Goal: Task Accomplishment & Management: Manage account settings

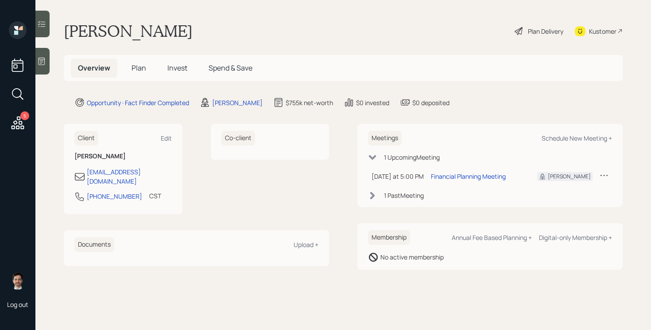
click at [138, 70] on span "Plan" at bounding box center [139, 68] width 15 height 10
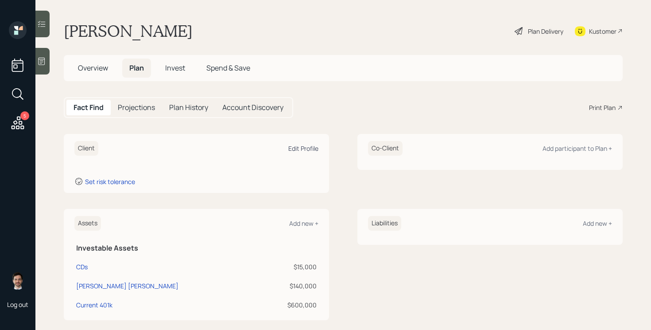
click at [304, 148] on div "Edit Profile" at bounding box center [303, 148] width 30 height 8
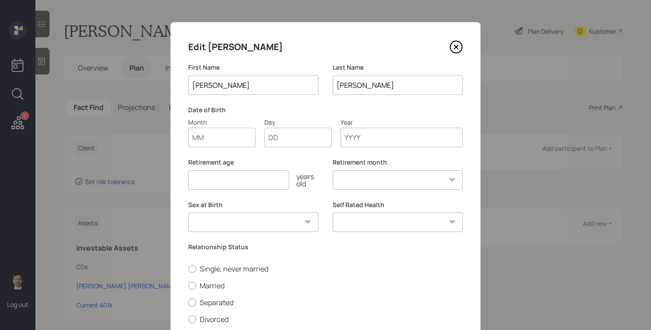
click at [205, 128] on input "Month" at bounding box center [221, 137] width 67 height 19
click at [210, 140] on input "Month" at bounding box center [221, 137] width 67 height 19
type input "08"
type input "24"
type input "1965"
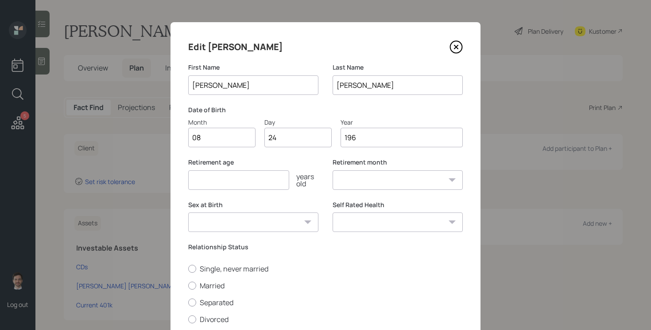
select select "8"
type input "1965"
click at [267, 178] on input "number" at bounding box center [238, 179] width 101 height 19
type input "67"
click at [202, 286] on label "Married" at bounding box center [325, 285] width 275 height 10
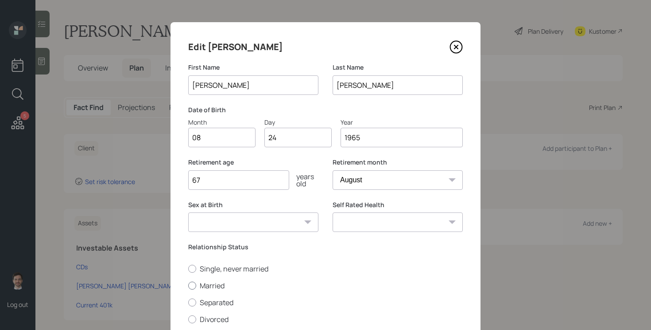
click at [188, 285] on input "Married" at bounding box center [188, 285] width 0 height 0
radio input "true"
click at [416, 229] on select "Excellent Very Good Good Fair Poor" at bounding box center [398, 221] width 130 height 19
select select "good"
click at [333, 212] on select "Excellent Very Good Good Fair Poor" at bounding box center [398, 221] width 130 height 19
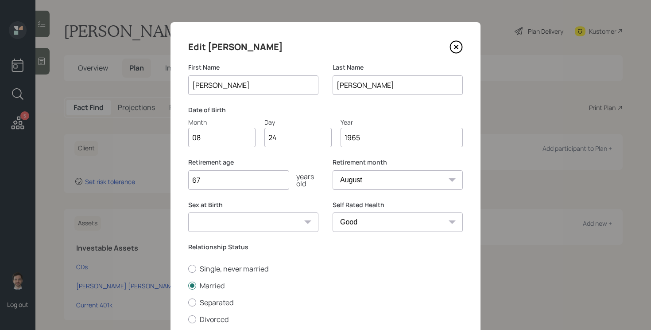
click at [240, 231] on select "Male Female Other / Prefer not to say" at bounding box center [253, 221] width 130 height 19
select select "male"
click at [188, 212] on select "Male Female Other / Prefer not to say" at bounding box center [253, 221] width 130 height 19
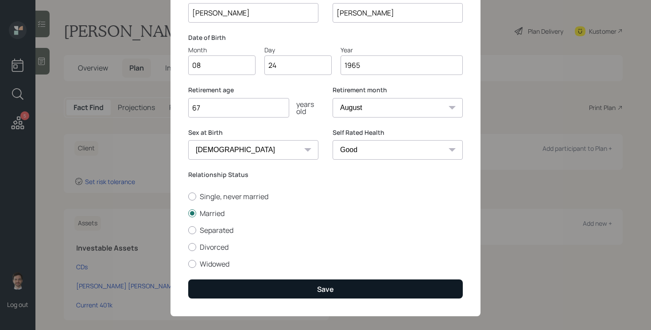
scroll to position [76, 0]
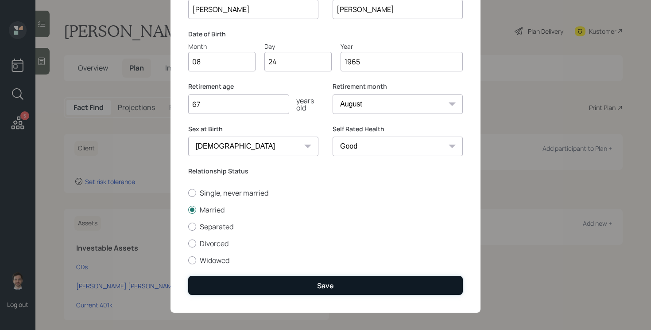
click at [353, 289] on button "Save" at bounding box center [325, 285] width 275 height 19
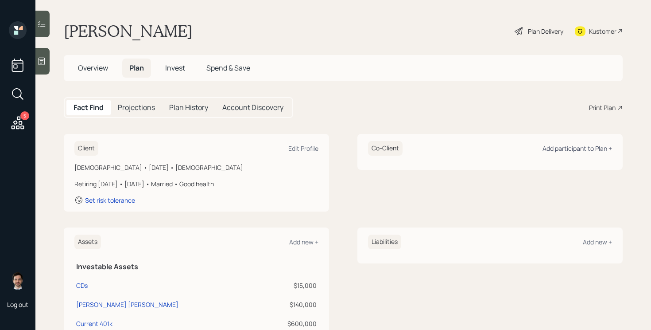
click at [558, 151] on div "Add participant to Plan +" at bounding box center [578, 148] width 70 height 8
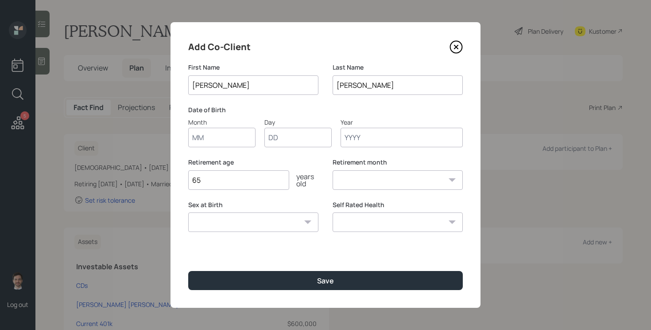
type input "[PERSON_NAME]"
type input "05"
type input "19"
type input "1974"
select select "5"
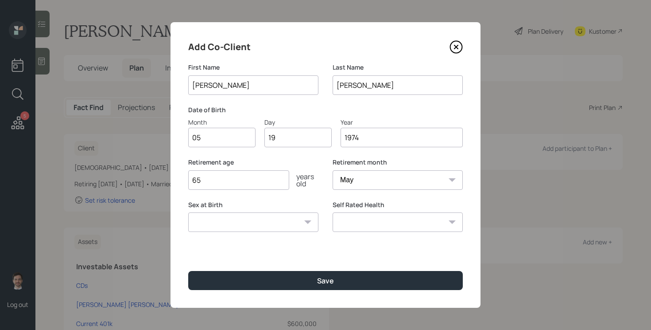
type input "1974"
click at [231, 184] on input "65" at bounding box center [238, 179] width 101 height 19
click at [300, 224] on select "Male Female Other / Prefer not to say" at bounding box center [253, 221] width 130 height 19
select select "female"
click at [188, 212] on select "Male Female Other / Prefer not to say" at bounding box center [253, 221] width 130 height 19
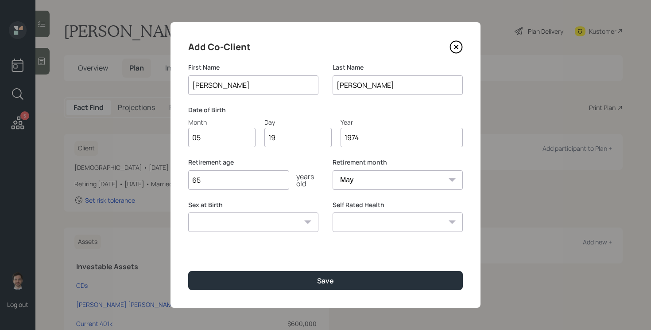
click at [359, 225] on select "Excellent Very Good Good Fair Poor" at bounding box center [398, 221] width 130 height 19
select select "good"
click at [333, 212] on select "Excellent Very Good Good Fair Poor" at bounding box center [398, 221] width 130 height 19
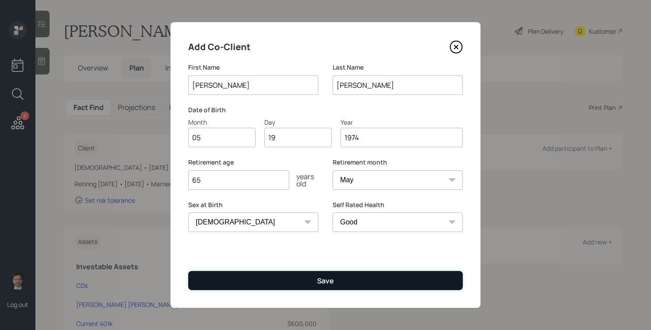
drag, startPoint x: 359, startPoint y: 225, endPoint x: 332, endPoint y: 272, distance: 55.0
click at [331, 272] on button "Save" at bounding box center [325, 280] width 275 height 19
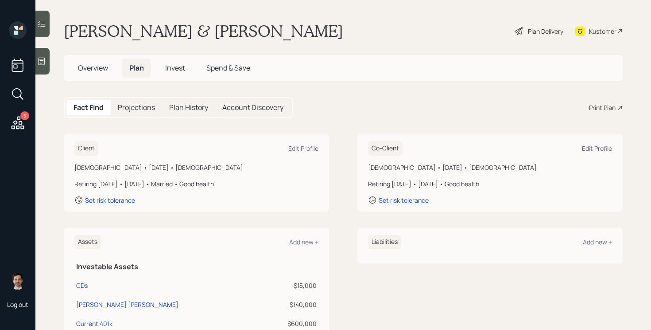
click at [515, 31] on icon at bounding box center [519, 31] width 8 height 8
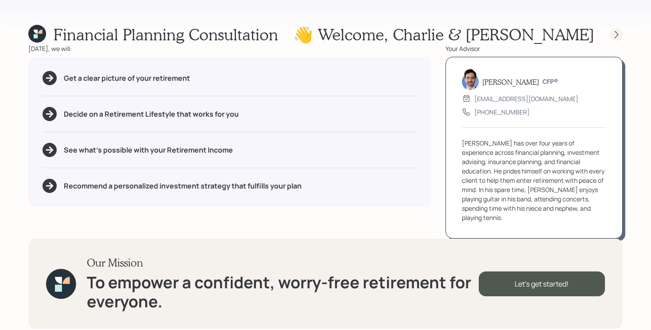
click at [617, 37] on icon at bounding box center [616, 34] width 9 height 9
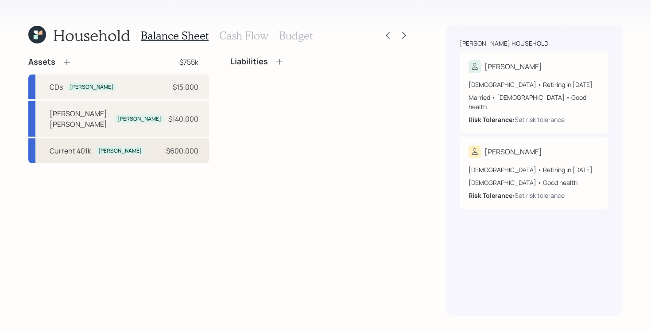
click at [130, 143] on div "Current 401k Charlie $600,000" at bounding box center [118, 150] width 181 height 25
select select "company_sponsored"
select select "balanced"
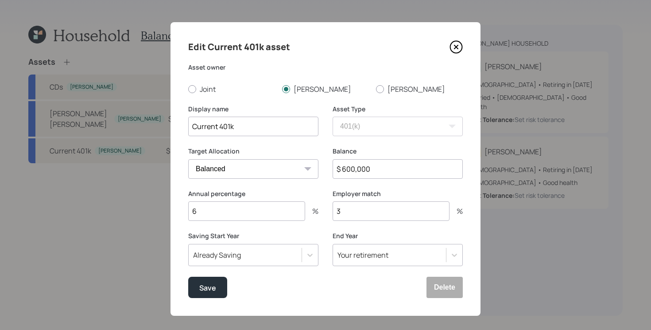
click at [420, 175] on input "$ 600,000" at bounding box center [398, 168] width 130 height 19
type input "$ 500,000"
click at [277, 213] on input "6" at bounding box center [246, 210] width 117 height 19
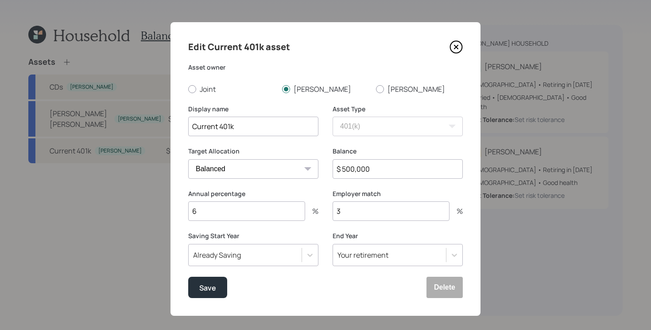
click at [277, 213] on input "6" at bounding box center [246, 210] width 117 height 19
click at [358, 208] on input "3" at bounding box center [391, 210] width 117 height 19
type input "2"
click at [210, 280] on button "Save" at bounding box center [207, 286] width 39 height 21
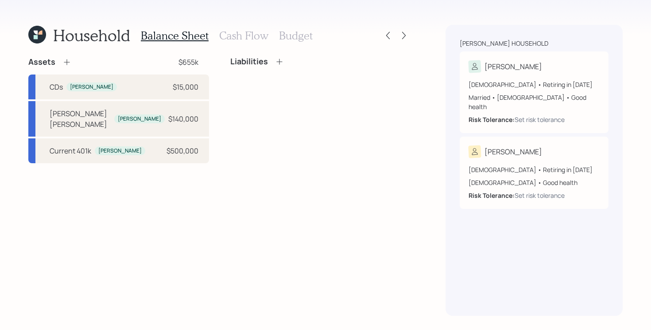
click at [67, 62] on icon at bounding box center [67, 62] width 6 height 6
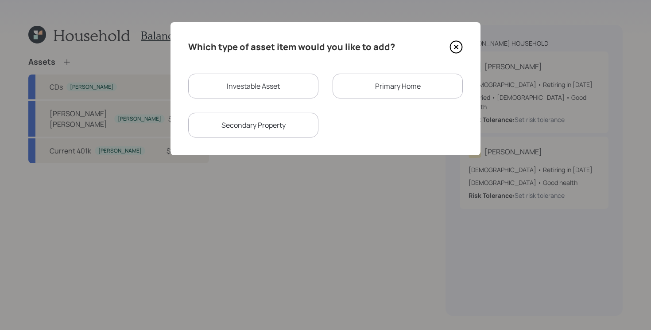
click at [252, 81] on div "Investable Asset" at bounding box center [253, 86] width 130 height 25
select select "taxable"
select select "balanced"
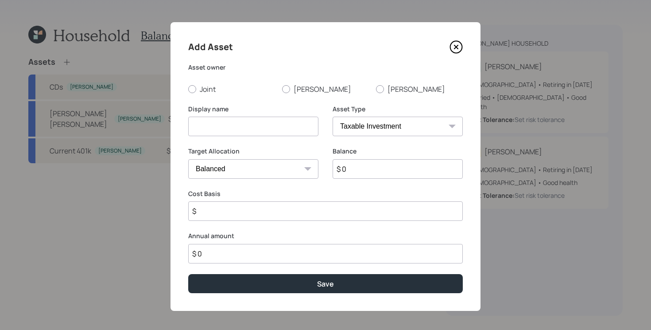
click at [269, 129] on input at bounding box center [253, 126] width 130 height 19
type input "A"
type input "After Tax 401k Contributions (not [PERSON_NAME])"
click at [381, 116] on div "Asset Type SEP IRA IRA Roth IRA 401(k) Roth 401(k) 403(b) Roth 403(b) 457(b) Ro…" at bounding box center [398, 121] width 130 height 32
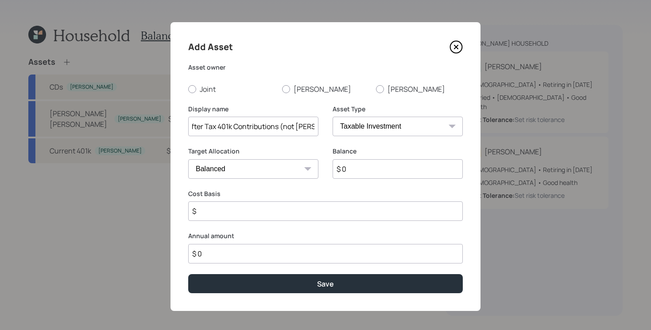
scroll to position [0, 0]
click at [377, 129] on select "SEP IRA IRA Roth IRA 401(k) Roth 401(k) 403(b) Roth 403(b) 457(b) Roth 457(b) H…" at bounding box center [398, 126] width 130 height 19
select select "company_sponsored"
click at [333, 117] on select "SEP IRA IRA Roth IRA 401(k) Roth 401(k) 403(b) Roth 403(b) 457(b) Roth 457(b) H…" at bounding box center [398, 126] width 130 height 19
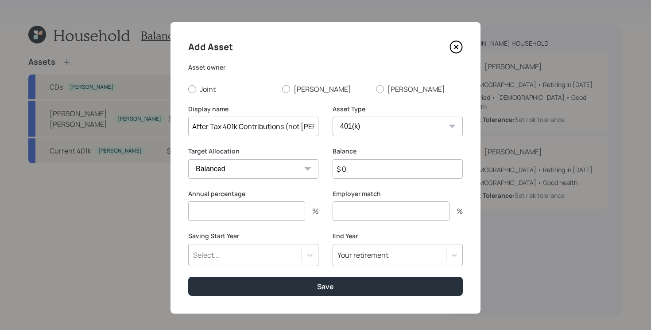
click at [383, 163] on input "$ 0" at bounding box center [398, 168] width 130 height 19
type input "$ 100,000"
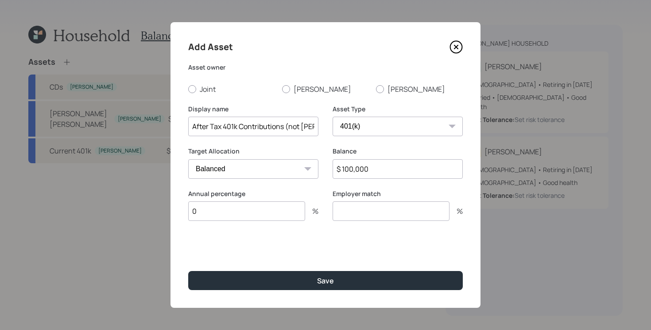
type input "0"
click at [188, 271] on button "Save" at bounding box center [325, 280] width 275 height 19
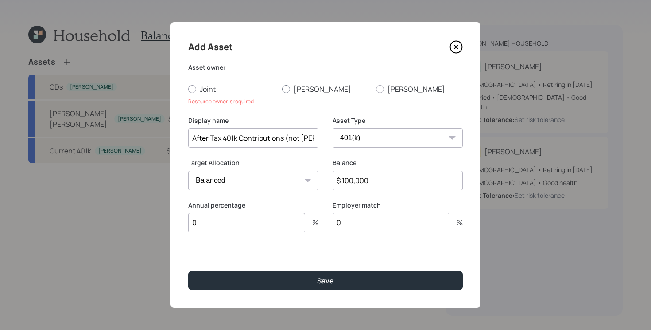
click at [299, 87] on label "[PERSON_NAME]" at bounding box center [325, 89] width 87 height 10
click at [282, 89] on input "[PERSON_NAME]" at bounding box center [282, 89] width 0 height 0
radio input "true"
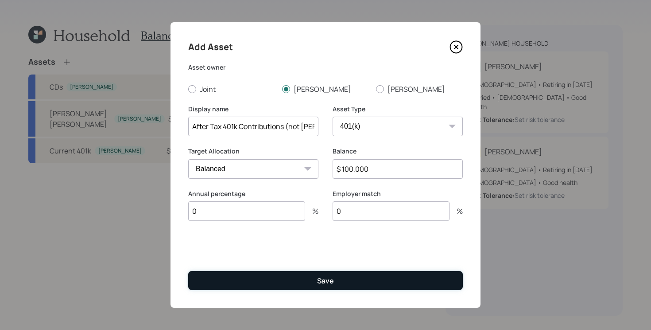
click at [266, 279] on button "Save" at bounding box center [325, 280] width 275 height 19
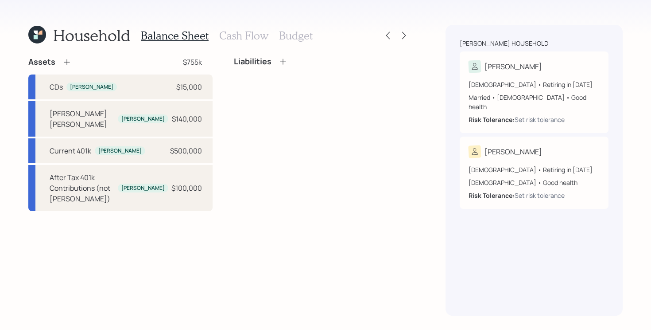
click at [337, 158] on div "Liabilities" at bounding box center [322, 134] width 176 height 154
click at [116, 89] on div "CDs Charlie $15,000" at bounding box center [120, 86] width 184 height 25
select select "taxable"
select select "balanced"
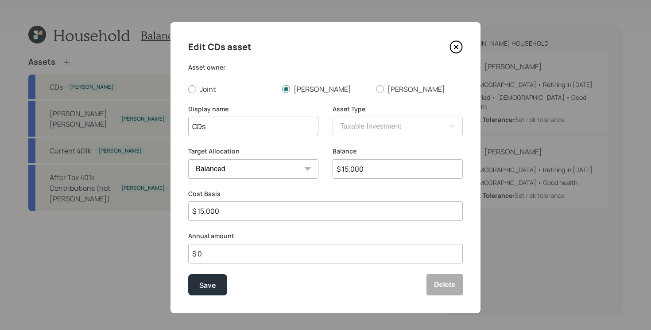
click at [229, 125] on input "CDs" at bounding box center [253, 126] width 130 height 19
type input "CDs (2), mature in March and unsure on other"
click at [188, 274] on button "Save" at bounding box center [207, 284] width 39 height 21
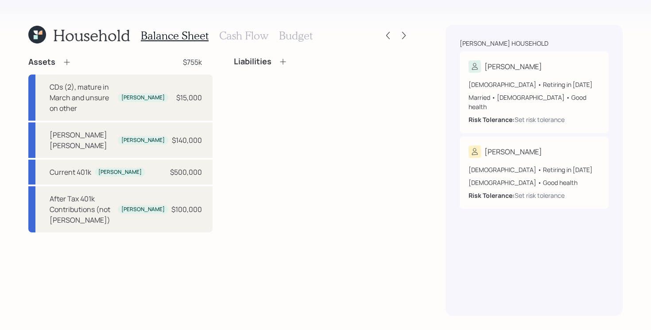
click at [65, 62] on icon at bounding box center [66, 62] width 9 height 9
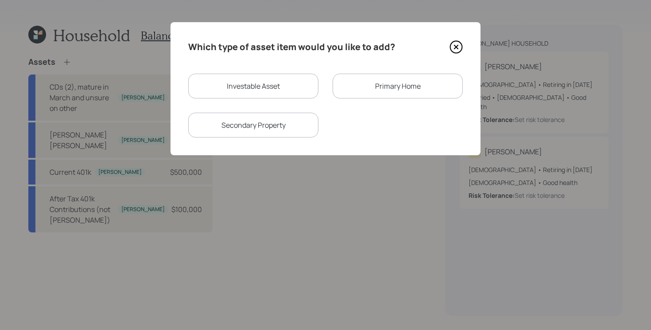
click at [285, 85] on div "Investable Asset" at bounding box center [253, 86] width 130 height 25
select select "taxable"
select select "balanced"
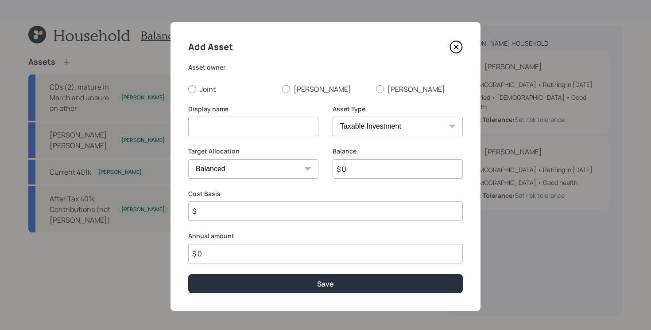
click at [262, 125] on input at bounding box center [253, 126] width 130 height 19
type input "Checking and Savings"
select select "uninvested"
type input "$ 7"
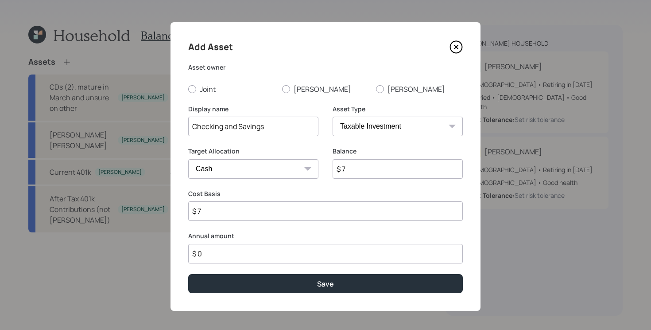
type input "$ 75"
type input "$ 750"
type input "$ 7,500"
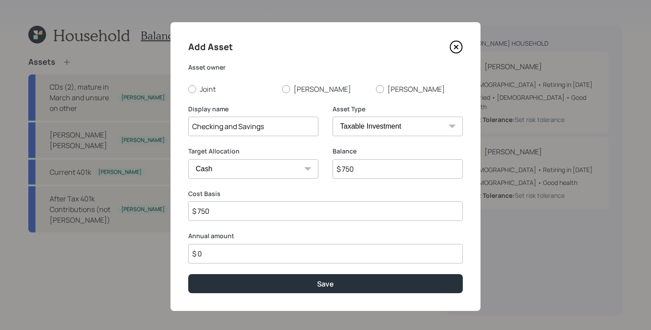
type input "$ 7,500"
type input "$ 75,000"
click at [204, 86] on label "Joint" at bounding box center [231, 89] width 87 height 10
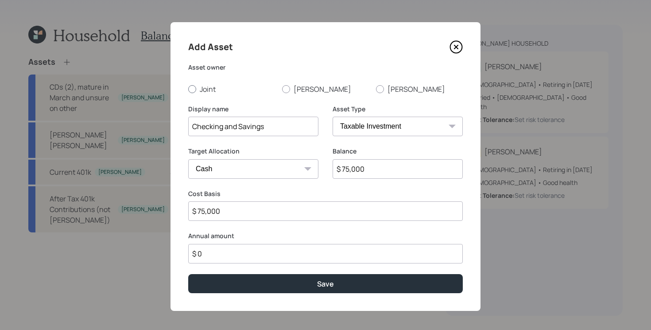
click at [188, 89] on input "Joint" at bounding box center [188, 89] width 0 height 0
radio input "true"
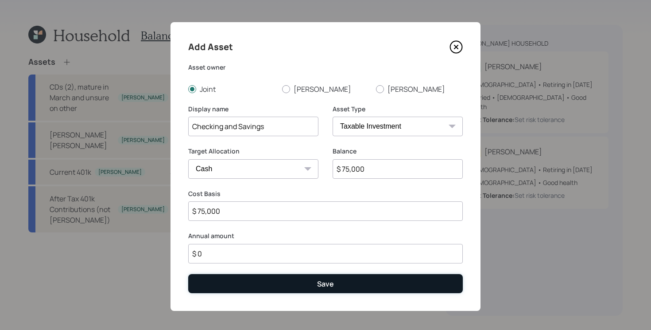
click at [284, 282] on button "Save" at bounding box center [325, 283] width 275 height 19
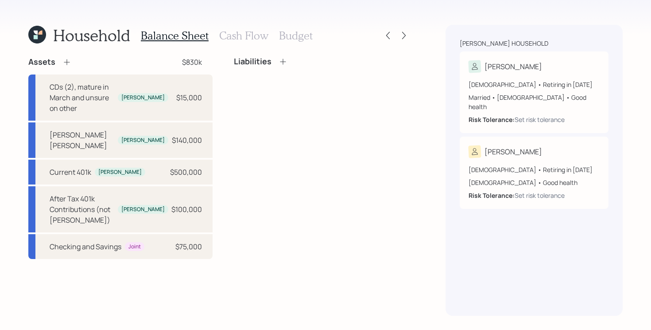
click at [68, 60] on icon at bounding box center [66, 62] width 9 height 9
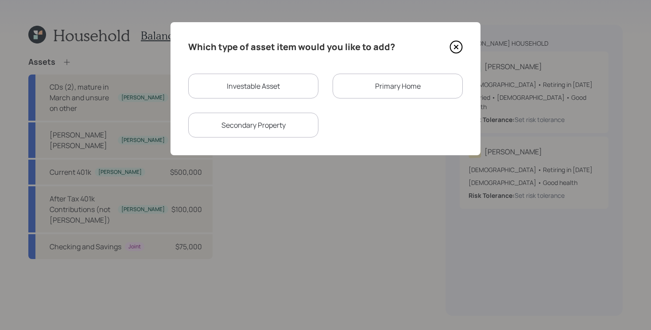
click at [371, 87] on div "Primary Home" at bounding box center [398, 86] width 130 height 25
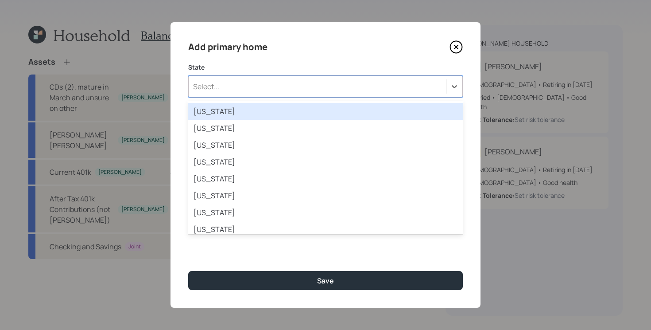
click at [347, 81] on div "Select..." at bounding box center [317, 86] width 257 height 15
type input "il"
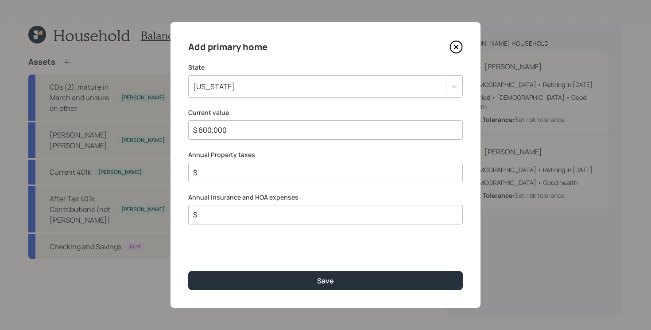
type input "$ 600,000"
type input "$ 18,000"
type input "$ 3,600"
click at [188, 271] on button "Save" at bounding box center [325, 280] width 275 height 19
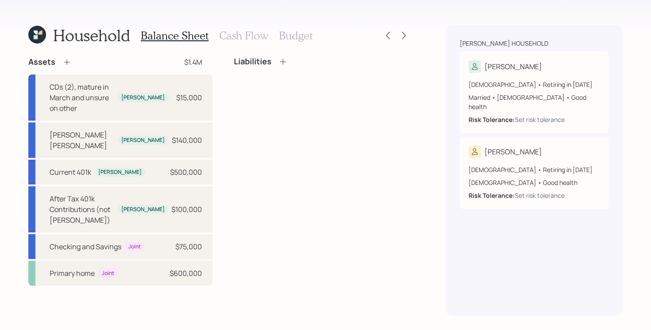
click at [279, 64] on icon at bounding box center [283, 61] width 9 height 9
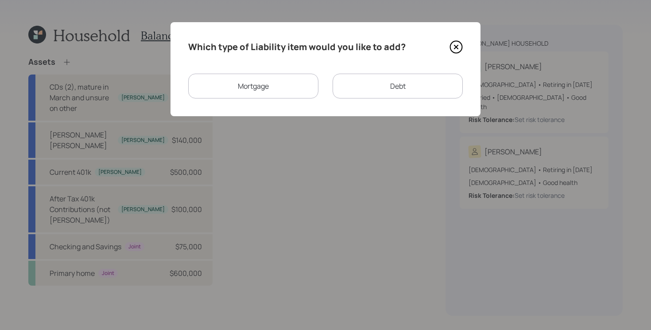
click at [256, 100] on div "Which type of Liability item would you like to add? Mortgage Debt" at bounding box center [326, 69] width 310 height 94
click at [268, 84] on div "Mortgage" at bounding box center [253, 86] width 130 height 25
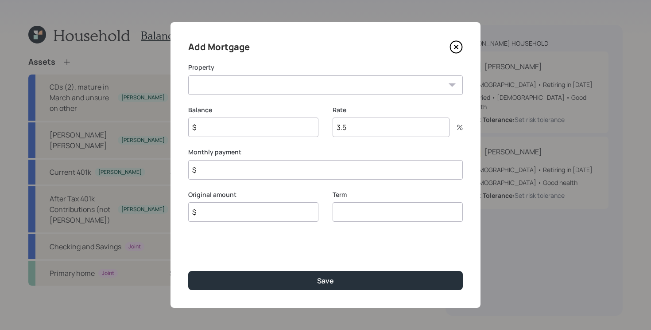
click at [250, 87] on select "IL Primary home" at bounding box center [325, 84] width 275 height 19
select select "10cdab73-4ee0-4dfe-a4f8-1f9435a5c4fd"
click at [188, 75] on select "IL Primary home" at bounding box center [325, 84] width 275 height 19
click at [358, 220] on input "number" at bounding box center [398, 211] width 130 height 19
type input "30"
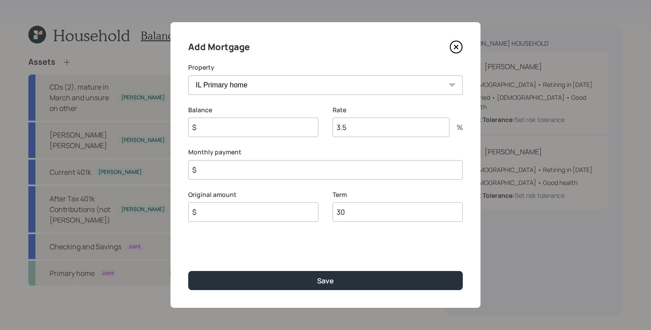
click at [280, 121] on input "$" at bounding box center [253, 126] width 130 height 19
type input "$ 300,000"
type input "$ 3,100"
type input "1.99"
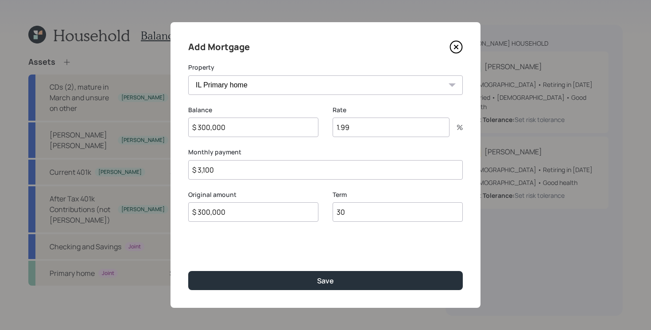
click at [188, 271] on button "Save" at bounding box center [325, 280] width 275 height 19
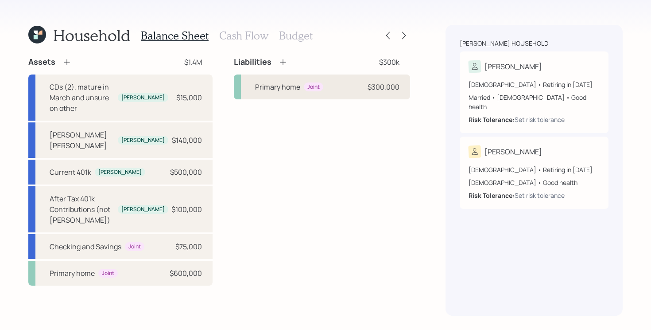
click at [294, 89] on div "Primary home" at bounding box center [277, 87] width 45 height 11
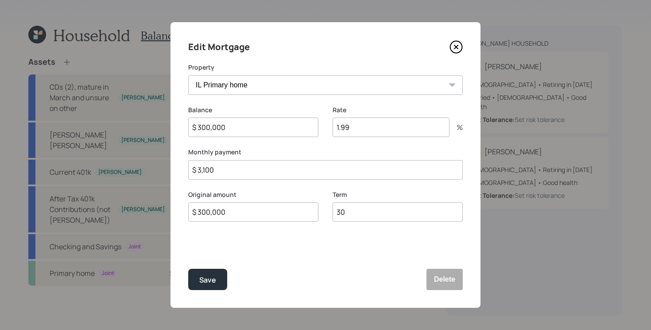
click at [459, 46] on icon at bounding box center [456, 46] width 13 height 13
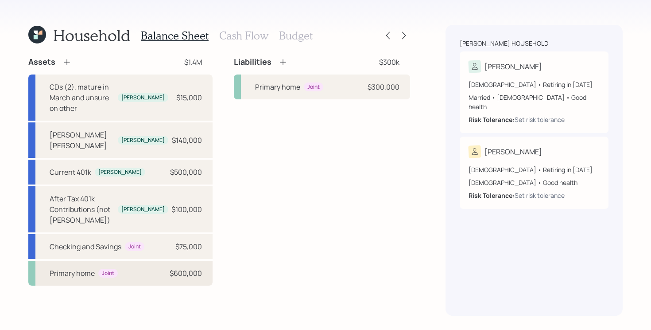
click at [131, 261] on div "Primary home Joint $600,000" at bounding box center [120, 273] width 184 height 25
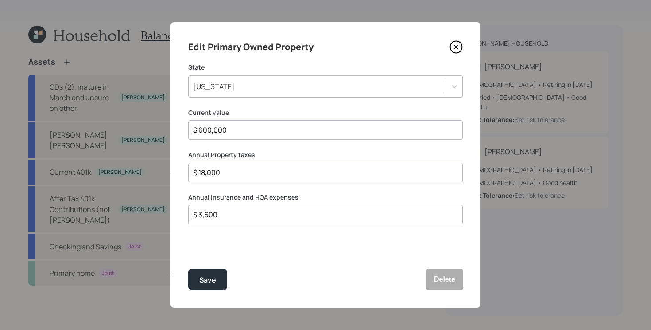
click at [458, 51] on icon at bounding box center [456, 46] width 13 height 13
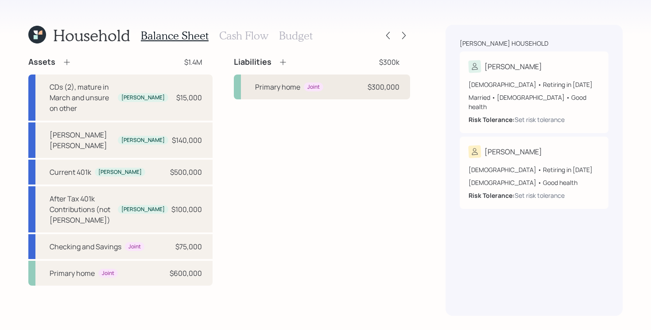
click at [347, 91] on div "Primary home Joint $300,000" at bounding box center [322, 86] width 176 height 25
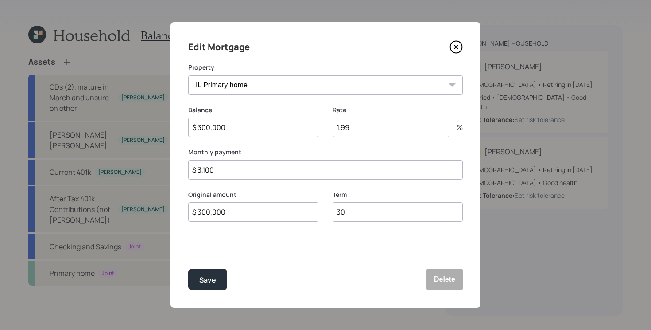
click at [256, 176] on input "$ 3,100" at bounding box center [325, 169] width 275 height 19
type input "$ 1,300"
click at [188, 268] on button "Save" at bounding box center [207, 278] width 39 height 21
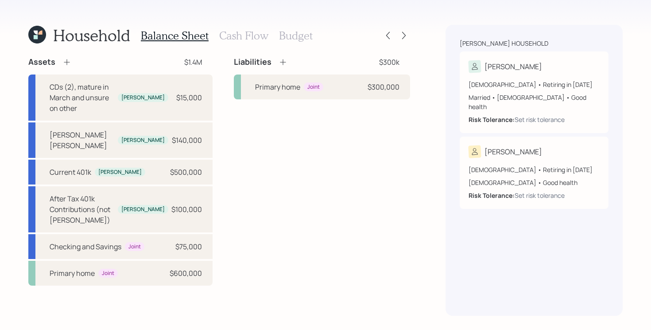
click at [63, 64] on icon at bounding box center [66, 62] width 9 height 9
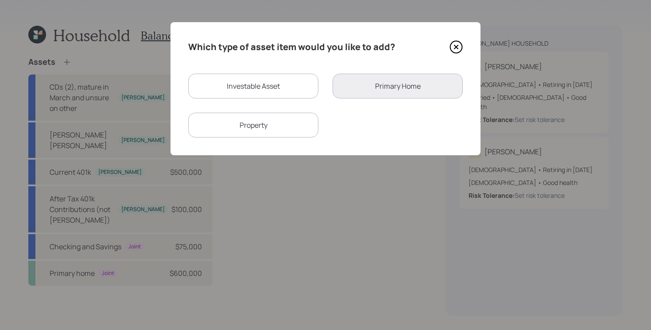
click at [267, 139] on div "Which type of asset item would you like to add? Investable Asset Primary Home P…" at bounding box center [326, 88] width 310 height 133
click at [270, 122] on div "Property" at bounding box center [253, 125] width 130 height 25
select select "rental_property"
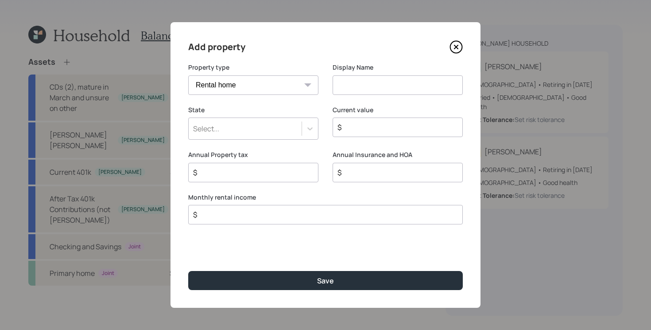
click at [302, 86] on select "Vacation home Rental home" at bounding box center [253, 84] width 130 height 19
click at [394, 88] on input at bounding box center [398, 84] width 130 height 19
type input "Secondary Property"
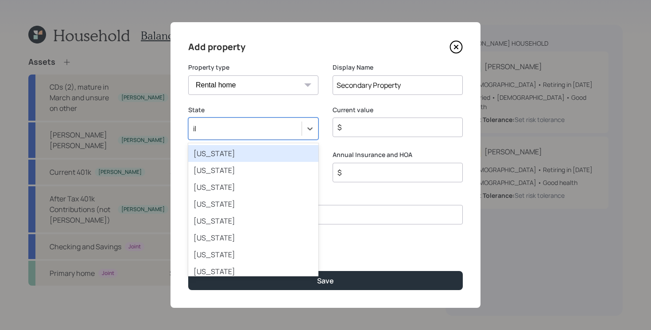
type input "ill"
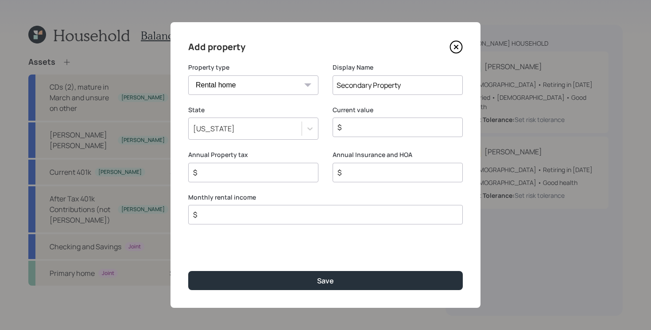
click at [256, 172] on input "$" at bounding box center [249, 172] width 115 height 11
click at [369, 130] on input "$" at bounding box center [394, 127] width 115 height 11
click at [261, 175] on div "$" at bounding box center [253, 172] width 130 height 19
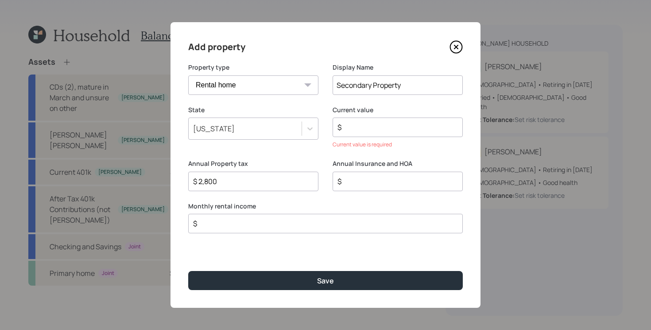
type input "$ 2,800"
click at [393, 123] on input "$" at bounding box center [394, 127] width 115 height 11
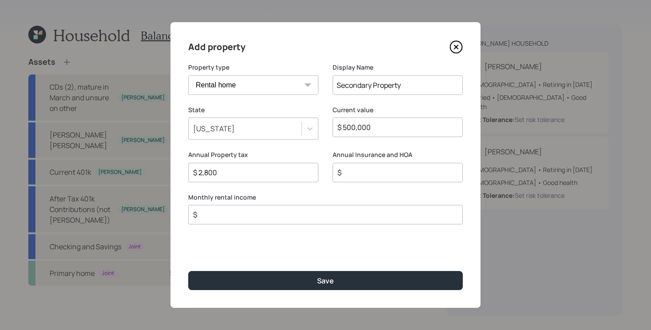
type input "$ 500,000"
type input "$ 1,500"
click at [188, 271] on button "Save" at bounding box center [325, 280] width 275 height 19
type input "$ 2,900"
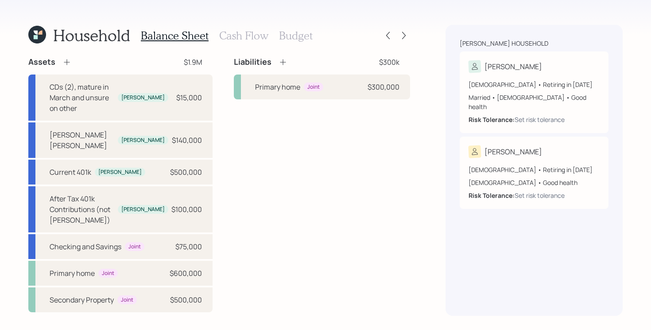
click at [280, 63] on icon at bounding box center [283, 62] width 6 height 6
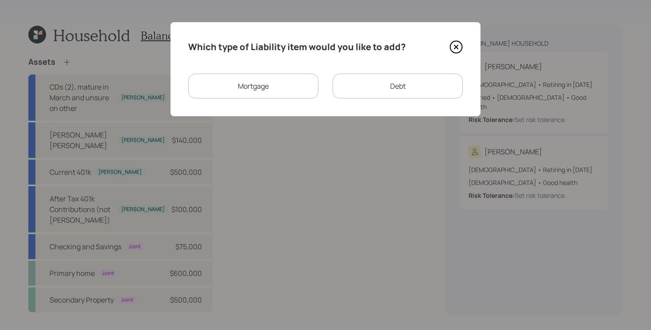
click at [243, 96] on div "Mortgage" at bounding box center [253, 86] width 130 height 25
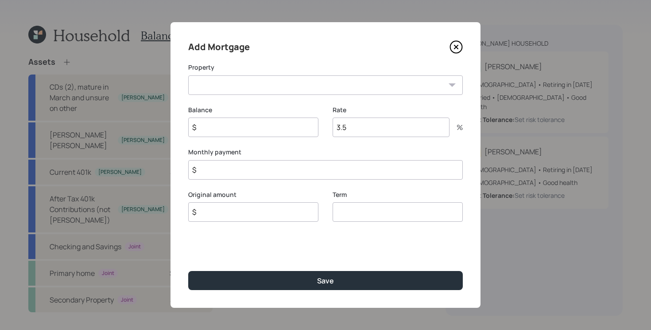
click at [268, 88] on select "Secondary Property" at bounding box center [325, 84] width 275 height 19
select select "67669251-0410-4402-87aa-924d5079cd8b"
click at [188, 75] on select "Secondary Property" at bounding box center [325, 84] width 275 height 19
click at [226, 130] on input "$" at bounding box center [253, 126] width 130 height 19
type input "$ 140,000"
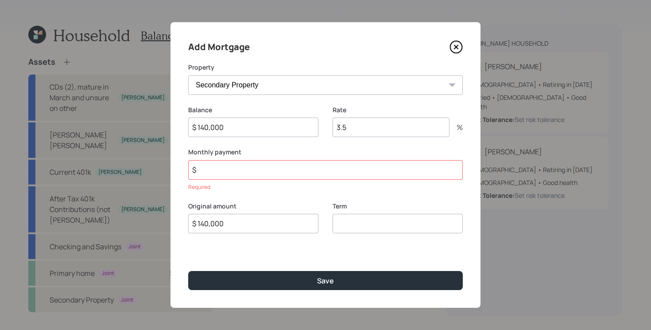
type input "$ 140,000"
type input "30"
click at [319, 168] on input "$" at bounding box center [325, 169] width 275 height 19
click at [362, 132] on input "3.5" at bounding box center [391, 126] width 117 height 19
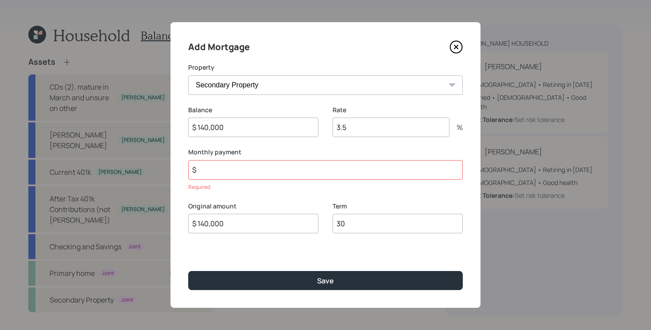
type input "3"
type input "7.5"
type input "$ 1,300"
click at [188, 271] on button "Save" at bounding box center [325, 280] width 275 height 19
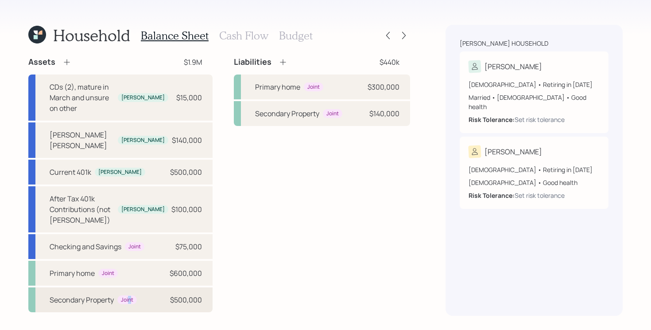
click at [130, 296] on div "Joint" at bounding box center [127, 300] width 12 height 8
select select "rental_property"
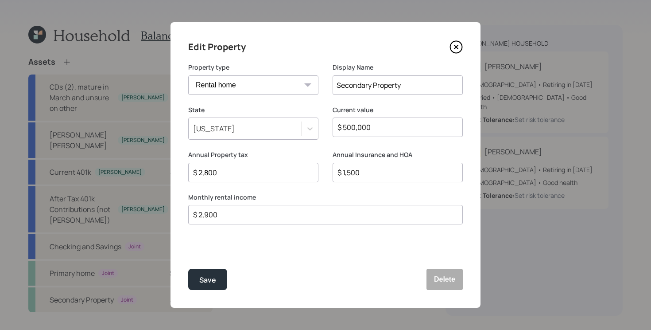
click at [456, 43] on icon at bounding box center [456, 46] width 13 height 13
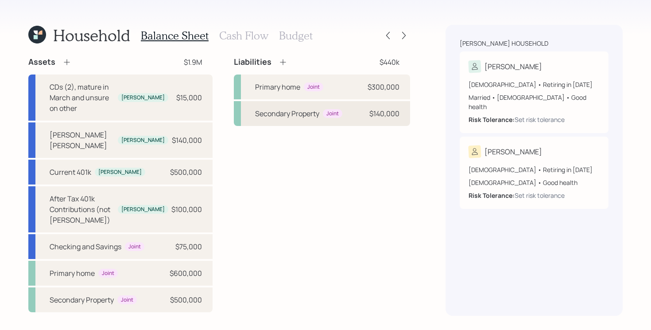
click at [339, 120] on div "Secondary Property Joint $140,000" at bounding box center [322, 113] width 176 height 25
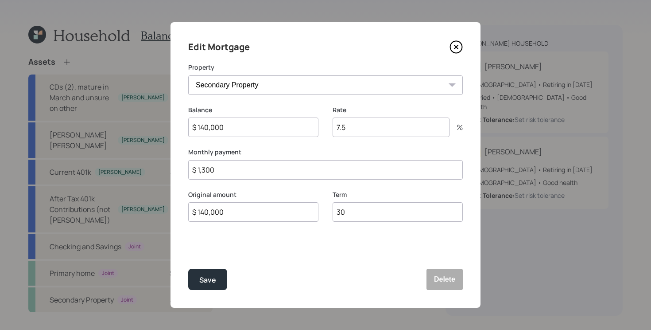
click at [247, 169] on input "$ 1,300" at bounding box center [325, 169] width 275 height 19
click at [247, 164] on input "$ 1,300" at bounding box center [325, 169] width 275 height 19
type input "$ 9,130,041"
click at [188, 268] on button "Save" at bounding box center [207, 278] width 39 height 21
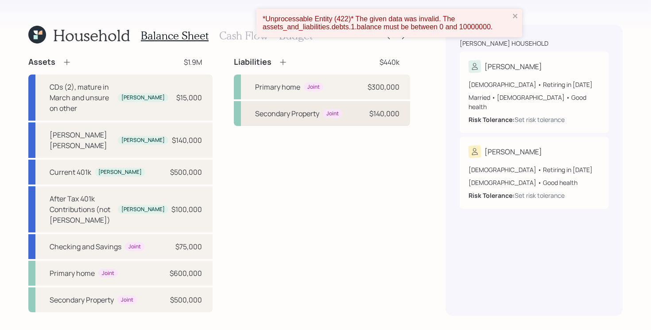
click at [357, 107] on div "Secondary Property Joint $140,000" at bounding box center [322, 113] width 176 height 25
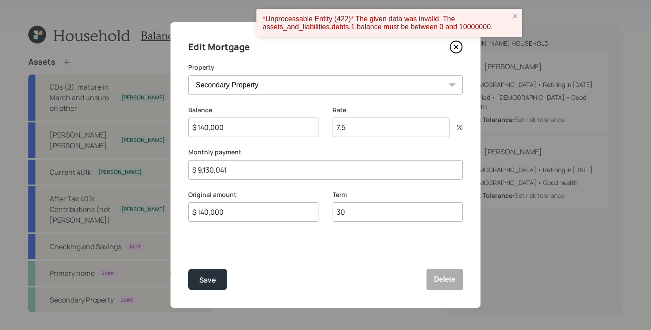
click at [292, 175] on input "$ 9,130,041" at bounding box center [325, 169] width 275 height 19
type input "$ 941"
click at [188, 268] on button "Save" at bounding box center [207, 278] width 39 height 21
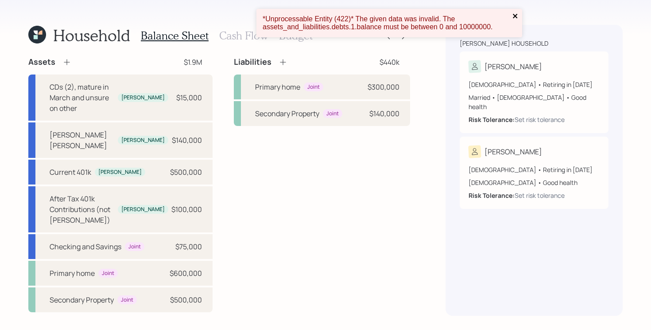
click at [515, 15] on icon "close" at bounding box center [515, 16] width 4 height 4
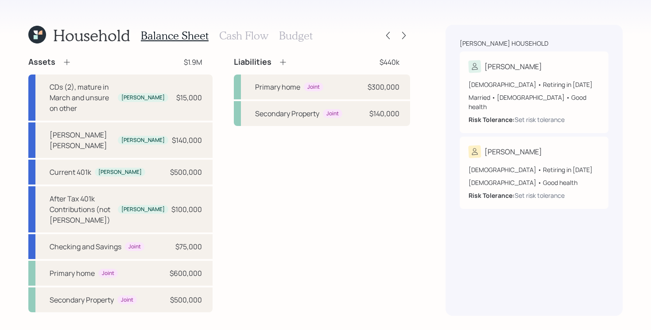
click at [279, 60] on icon at bounding box center [283, 62] width 9 height 9
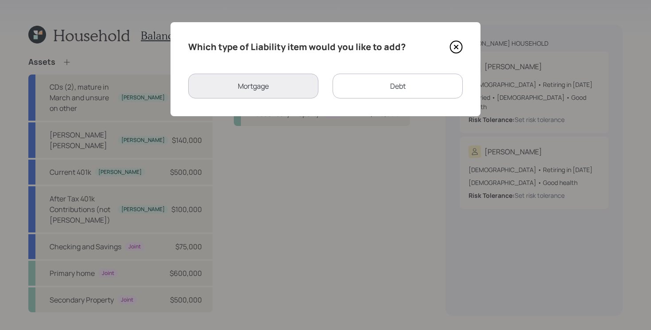
click at [381, 91] on div "Debt" at bounding box center [398, 86] width 130 height 25
select select "credit_card"
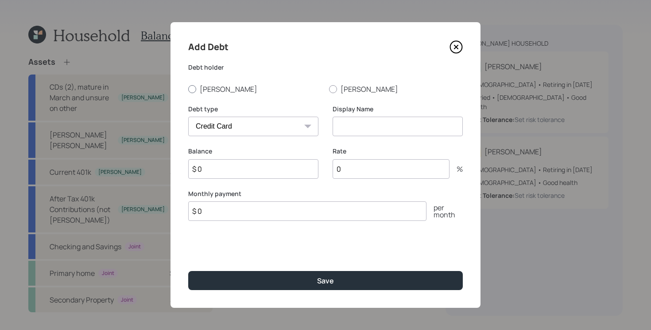
click at [210, 89] on label "[PERSON_NAME]" at bounding box center [255, 89] width 134 height 10
click at [188, 89] on input "[PERSON_NAME]" at bounding box center [188, 89] width 0 height 0
radio input "true"
click at [372, 129] on input at bounding box center [398, 126] width 130 height 19
type input "CC Debt"
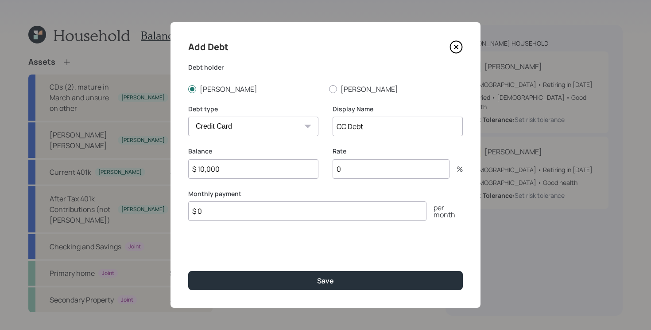
type input "$ 10,000"
type input "$ 1,000"
type input "25"
click at [188, 271] on button "Save" at bounding box center [325, 280] width 275 height 19
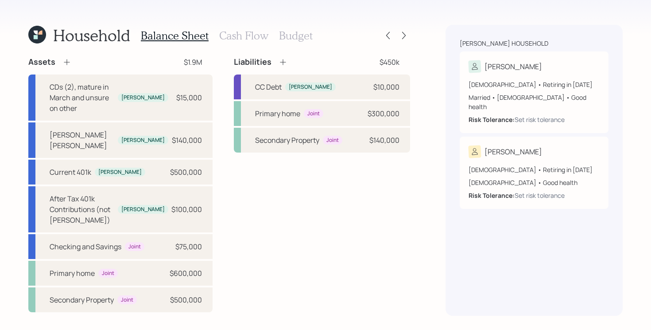
click at [295, 206] on div "Liabilities $450k CC Debt Charlie $10,000 Primary home Joint $300,000 Secondary…" at bounding box center [322, 184] width 176 height 255
click at [280, 62] on icon at bounding box center [283, 62] width 9 height 9
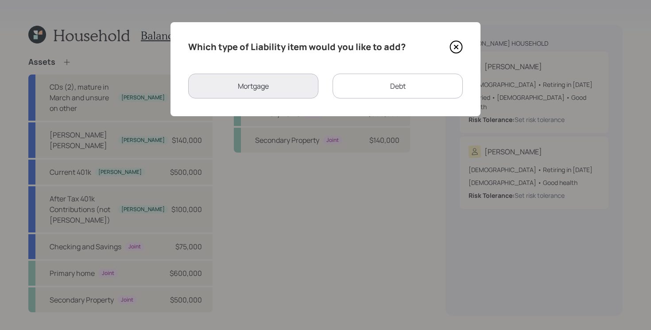
click at [367, 82] on div "Debt" at bounding box center [398, 86] width 130 height 25
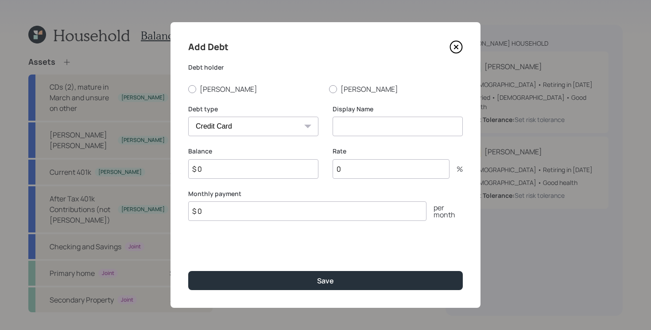
click at [241, 120] on select "Car Credit Card Medical Student Other" at bounding box center [253, 126] width 130 height 19
select select "student"
click at [188, 117] on select "Car Credit Card Medical Student Other" at bounding box center [253, 126] width 130 height 19
click at [209, 91] on label "[PERSON_NAME]" at bounding box center [255, 89] width 134 height 10
click at [188, 89] on input "[PERSON_NAME]" at bounding box center [188, 89] width 0 height 0
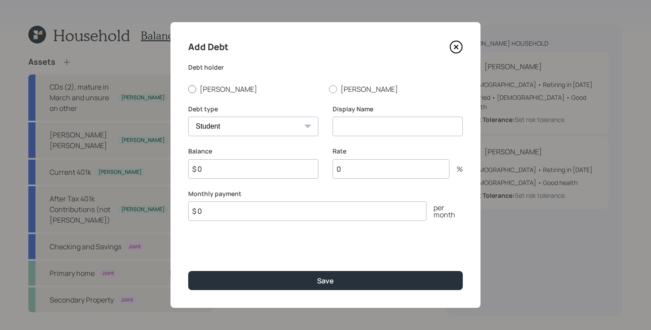
radio input "true"
click at [405, 133] on input at bounding box center [398, 126] width 130 height 19
type input "Student Loan"
type input "3.4"
type input "$ 58,000"
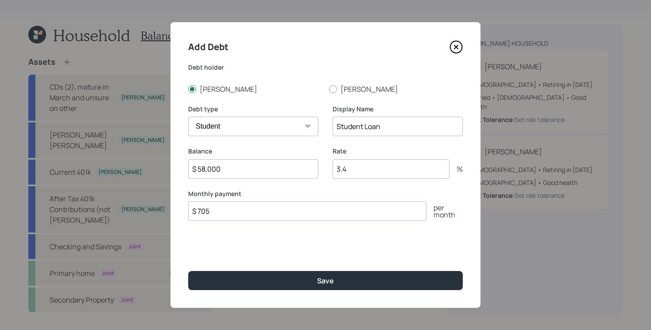
type input "$ 705"
click at [188, 271] on button "Save" at bounding box center [325, 280] width 275 height 19
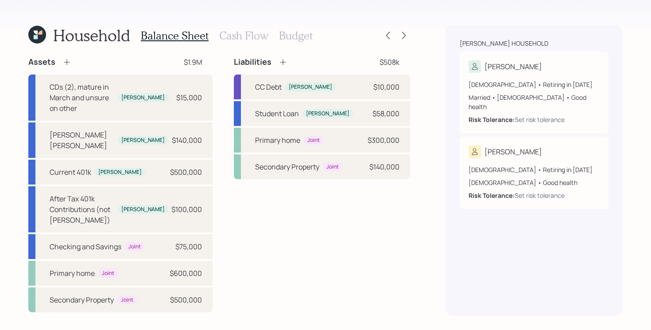
click at [237, 37] on h3 "Cash Flow" at bounding box center [243, 35] width 49 height 13
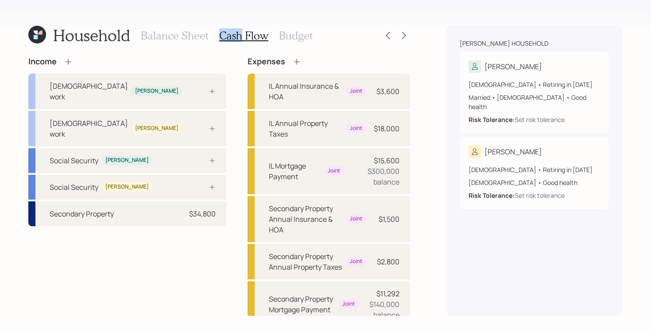
click at [237, 37] on h3 "Cash Flow" at bounding box center [243, 35] width 49 height 13
click at [220, 108] on div "Income Full-time work Charlie Full-time work Michelle Social Security Charlie S…" at bounding box center [219, 335] width 382 height 557
click at [152, 88] on div "Full-time work Charlie" at bounding box center [127, 91] width 198 height 35
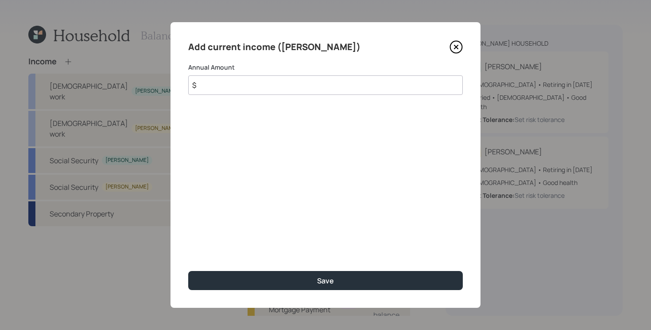
click at [278, 83] on input "$" at bounding box center [325, 84] width 275 height 19
type input "$ 160,000"
click at [188, 271] on button "Save" at bounding box center [325, 280] width 275 height 19
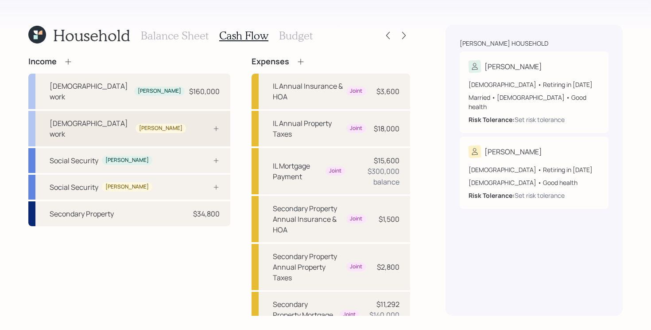
click at [193, 125] on div at bounding box center [206, 128] width 27 height 7
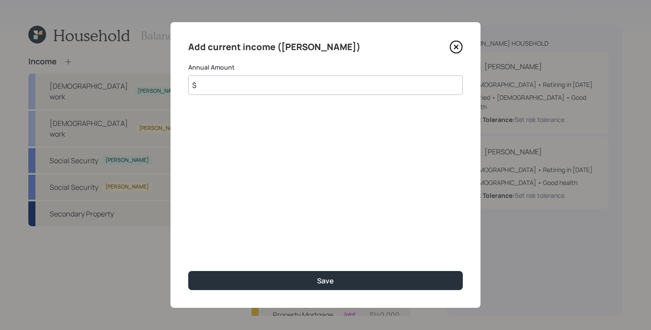
drag, startPoint x: 229, startPoint y: 89, endPoint x: 240, endPoint y: 56, distance: 34.6
click at [229, 89] on input "$" at bounding box center [325, 84] width 275 height 19
type input "$ 270,000"
click at [188, 271] on button "Save" at bounding box center [325, 280] width 275 height 19
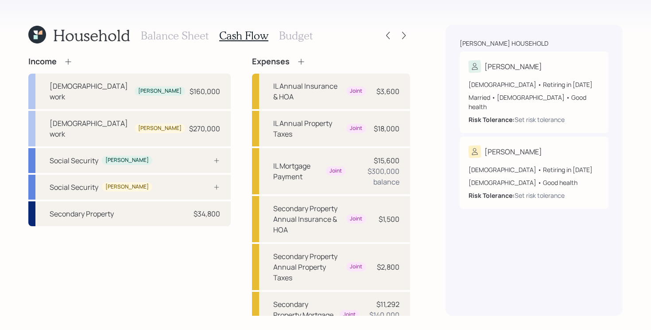
click at [213, 157] on icon at bounding box center [216, 160] width 7 height 7
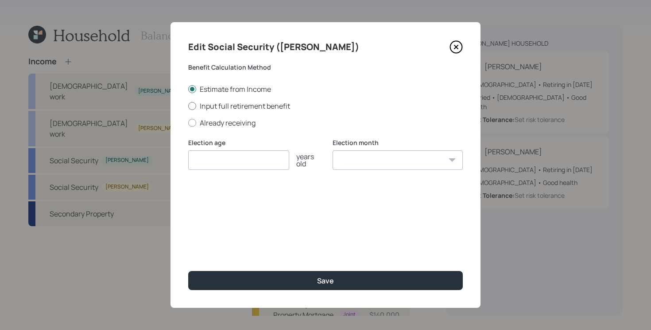
click at [270, 104] on label "Input full retirement benefit" at bounding box center [325, 106] width 275 height 10
click at [188, 105] on input "Input full retirement benefit" at bounding box center [188, 105] width 0 height 0
radio input "true"
click at [220, 163] on input "number" at bounding box center [238, 159] width 101 height 19
type input "67"
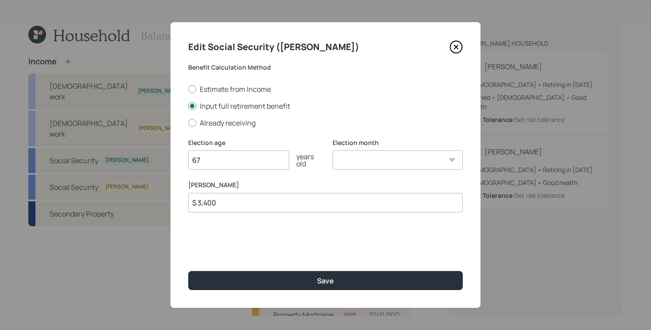
type input "$ 3,400"
click at [188, 271] on button "Save" at bounding box center [325, 280] width 275 height 19
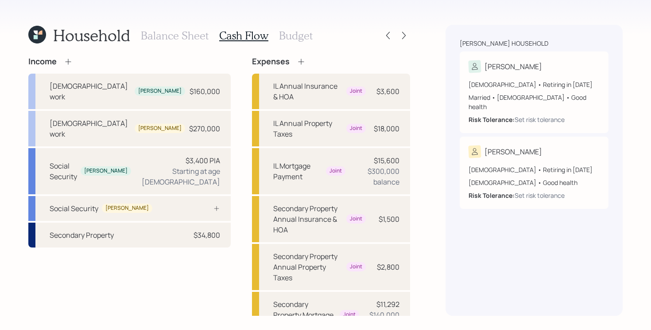
click at [190, 196] on div "Social Security Michelle" at bounding box center [129, 208] width 202 height 25
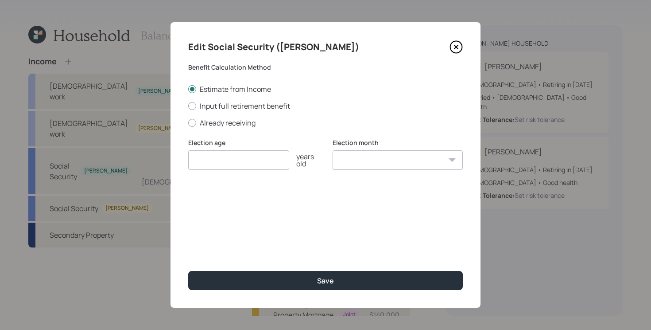
click at [233, 161] on input "number" at bounding box center [238, 159] width 101 height 19
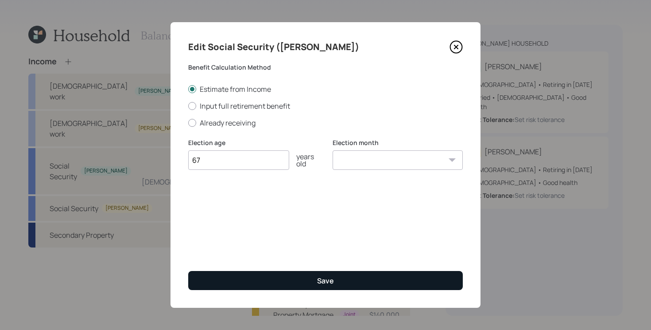
type input "67"
click at [257, 277] on button "Save" at bounding box center [325, 280] width 275 height 19
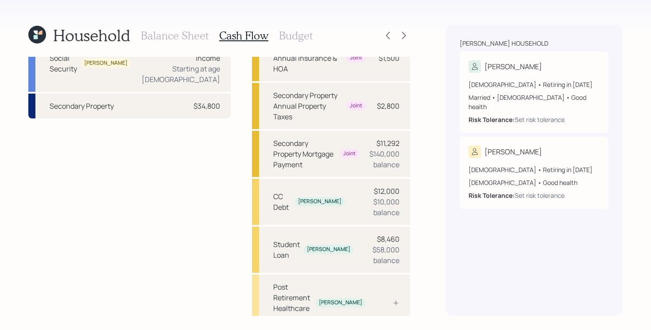
scroll to position [181, 0]
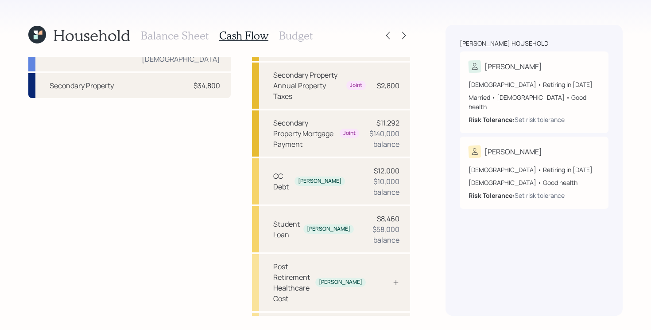
click at [216, 147] on div "Income Full-time work Charlie $160,000 Full-time work Michelle $270,000 Social …" at bounding box center [219, 160] width 382 height 568
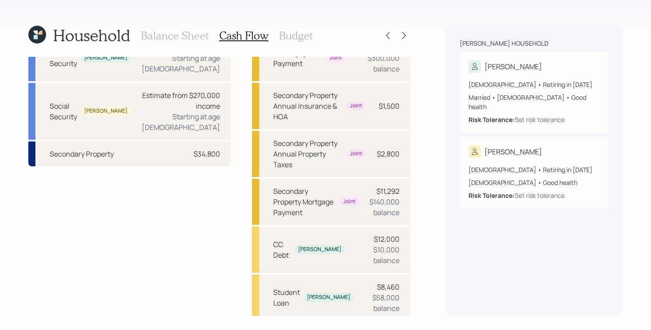
scroll to position [0, 0]
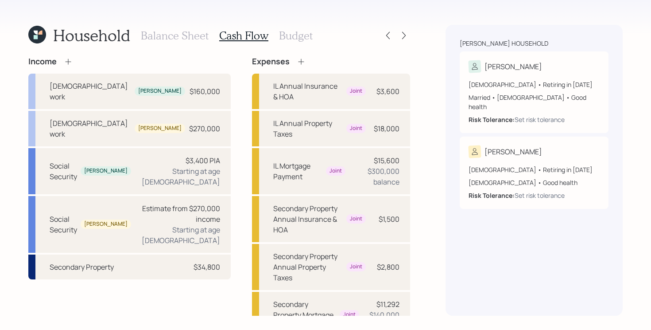
click at [298, 61] on icon at bounding box center [301, 61] width 6 height 6
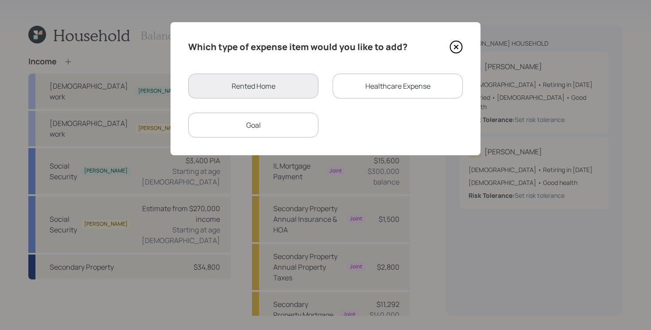
click at [393, 95] on div "Healthcare Expense" at bounding box center [398, 86] width 130 height 25
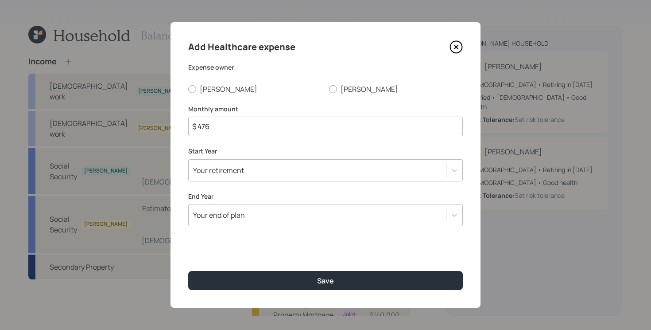
click at [303, 125] on input "$ 476" at bounding box center [325, 126] width 275 height 19
click at [279, 128] on input "$ 476" at bounding box center [325, 126] width 275 height 19
type input "$ 750"
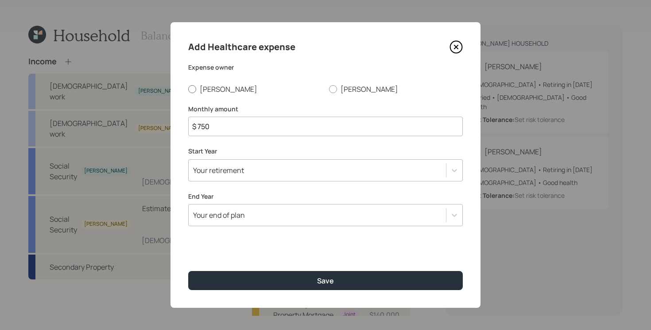
click at [220, 89] on label "[PERSON_NAME]" at bounding box center [255, 89] width 134 height 10
click at [188, 89] on input "[PERSON_NAME]" at bounding box center [188, 89] width 0 height 0
radio input "true"
click at [245, 164] on div "Your retirement" at bounding box center [317, 170] width 257 height 15
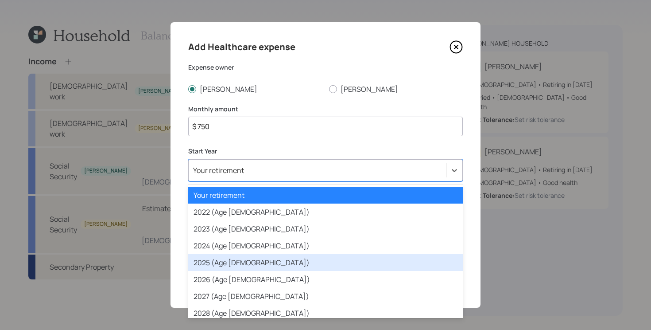
click at [311, 257] on div "2025 (Age 60)" at bounding box center [325, 262] width 275 height 17
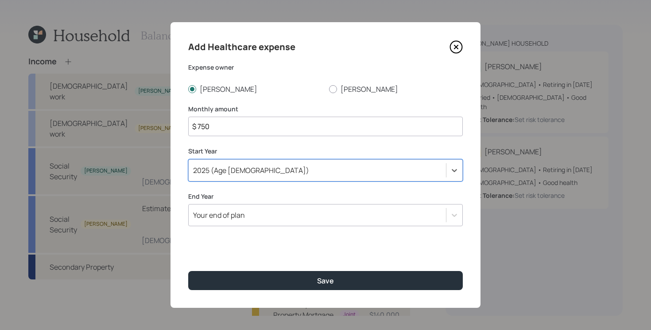
click at [297, 221] on div "Your end of plan" at bounding box center [317, 214] width 257 height 15
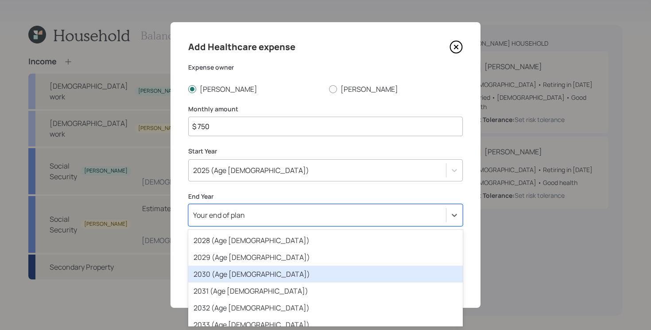
scroll to position [135, 0]
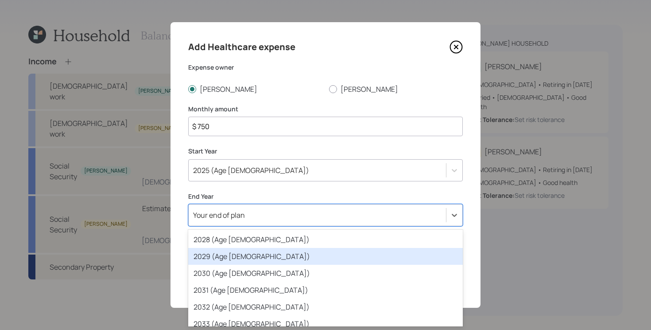
click at [288, 255] on div "2029 (Age 64)" at bounding box center [325, 256] width 275 height 17
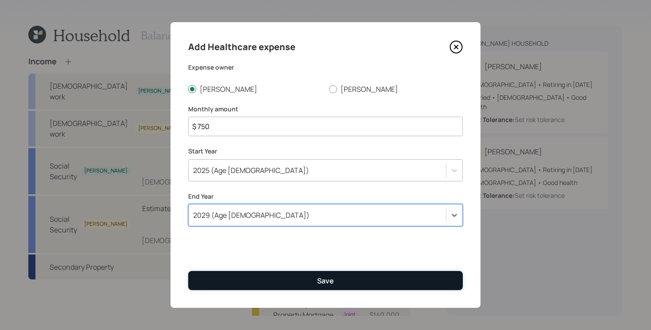
click at [261, 284] on button "Save" at bounding box center [325, 280] width 275 height 19
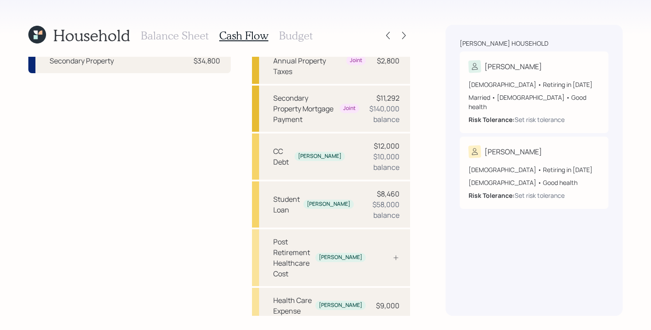
scroll to position [208, 0]
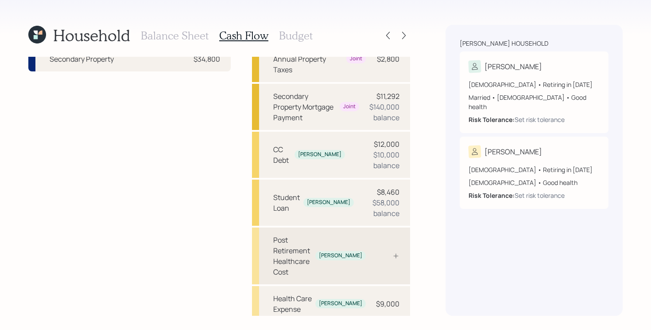
click at [377, 227] on div "Post Retirement Healthcare Cost Charlie" at bounding box center [331, 255] width 158 height 57
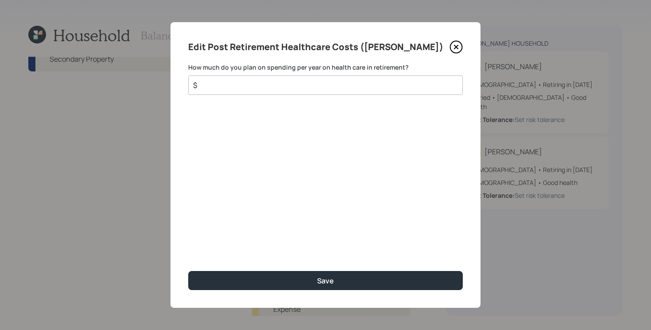
click at [292, 84] on input "$" at bounding box center [322, 85] width 260 height 11
type input "$ 2,500"
click at [188, 271] on button "Save" at bounding box center [325, 280] width 275 height 19
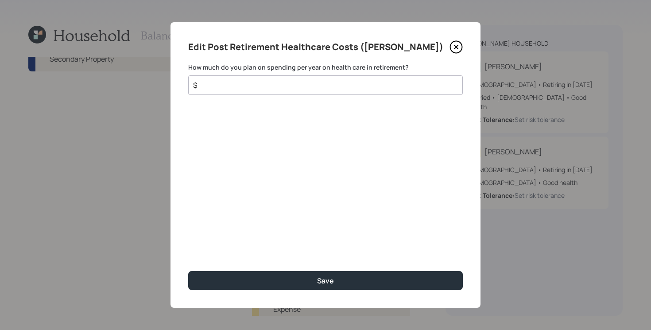
click at [366, 86] on input "$" at bounding box center [322, 85] width 260 height 11
type input "$ 2,500"
click at [188, 271] on button "Save" at bounding box center [325, 280] width 275 height 19
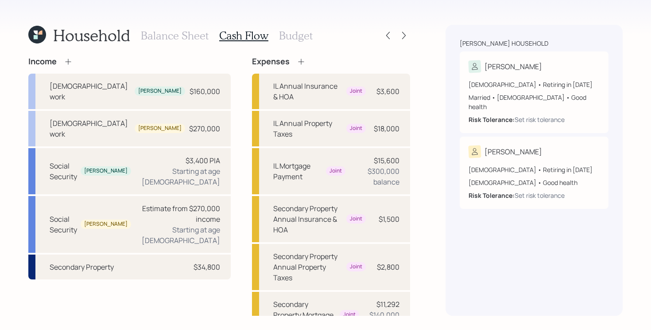
scroll to position [2, 0]
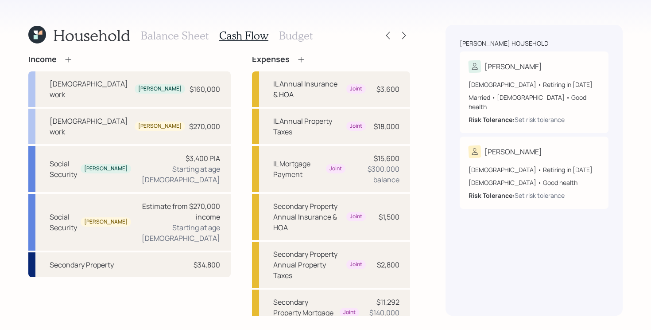
click at [283, 35] on h3 "Budget" at bounding box center [296, 35] width 34 height 13
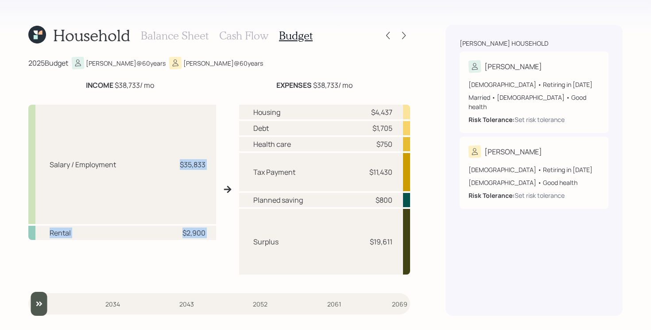
drag, startPoint x: 158, startPoint y: 159, endPoint x: 235, endPoint y: 182, distance: 80.6
click at [235, 182] on div "Salary / Employment $35,833 Rental $2,900 Housing $4,437 Debt $1,705 Health car…" at bounding box center [219, 188] width 382 height 183
click at [162, 256] on div "Salary / Employment $35,833 Rental $2,900" at bounding box center [122, 193] width 188 height 176
drag, startPoint x: 172, startPoint y: 232, endPoint x: 220, endPoint y: 233, distance: 47.9
click at [220, 233] on div "Salary / Employment $35,833 Rental $2,900 Housing $4,437 Debt $1,705 Health car…" at bounding box center [219, 188] width 382 height 183
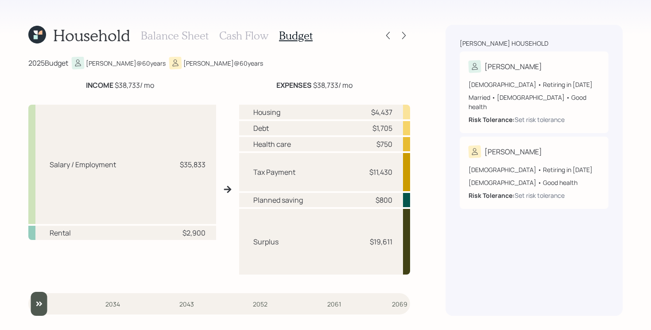
click at [176, 271] on div "Salary / Employment $35,833 Rental $2,900" at bounding box center [122, 193] width 188 height 176
drag, startPoint x: 115, startPoint y: 87, endPoint x: 169, endPoint y: 87, distance: 54.5
click at [169, 87] on div "INCOME $38,733 / mo" at bounding box center [119, 85] width 183 height 11
click at [220, 133] on div "Salary / Employment $35,833 Rental $2,900 Housing $4,437 Debt $1,705 Health car…" at bounding box center [219, 188] width 382 height 183
drag, startPoint x: 292, startPoint y: 168, endPoint x: 427, endPoint y: 168, distance: 134.7
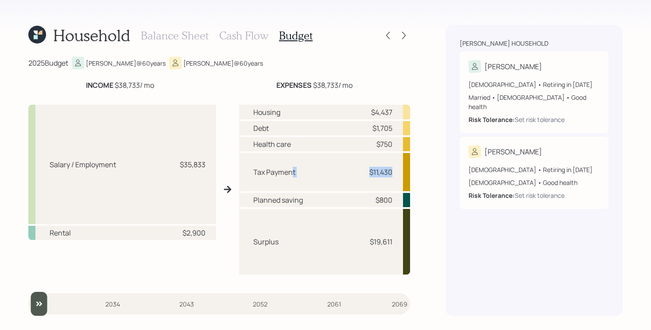
click at [427, 168] on div "Household Balance Sheet Cash Flow Budget 2025 Budget Charlie @ 60 years Michell…" at bounding box center [325, 165] width 651 height 330
click at [386, 147] on div "$750" at bounding box center [385, 144] width 16 height 11
click at [350, 151] on div "Housing $4,437 Debt $1,705 Health care $750 Tax Payment $11,430 Planned saving …" at bounding box center [324, 193] width 171 height 176
click at [377, 128] on div "$1,705" at bounding box center [383, 128] width 20 height 11
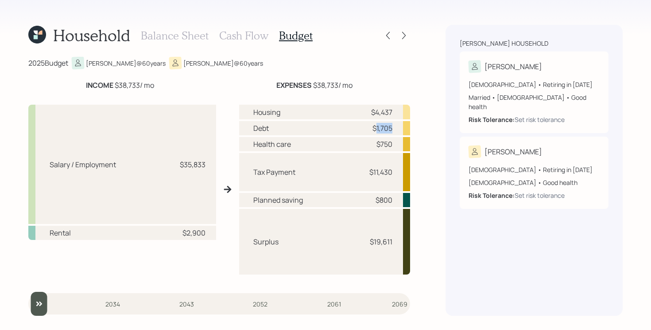
click at [377, 128] on div "$1,705" at bounding box center [383, 128] width 20 height 11
click at [383, 110] on div "$4,437" at bounding box center [381, 112] width 21 height 11
click at [369, 131] on div "$1,705" at bounding box center [379, 128] width 27 height 11
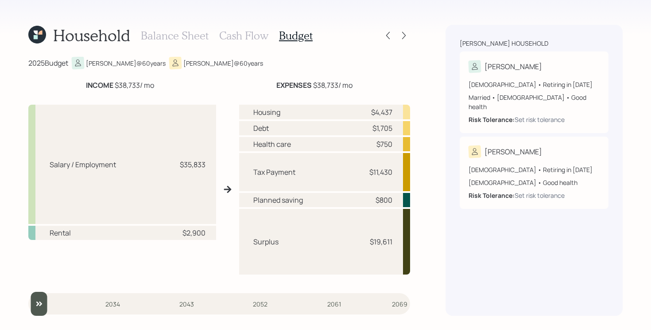
click at [387, 202] on div "$800" at bounding box center [384, 199] width 17 height 11
click at [381, 239] on div "$19,611" at bounding box center [381, 241] width 23 height 11
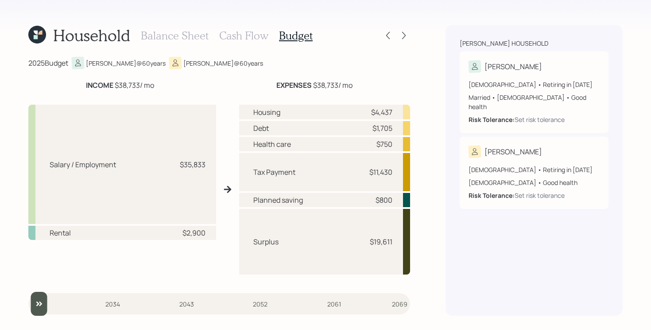
click at [164, 37] on h3 "Balance Sheet" at bounding box center [175, 35] width 68 height 13
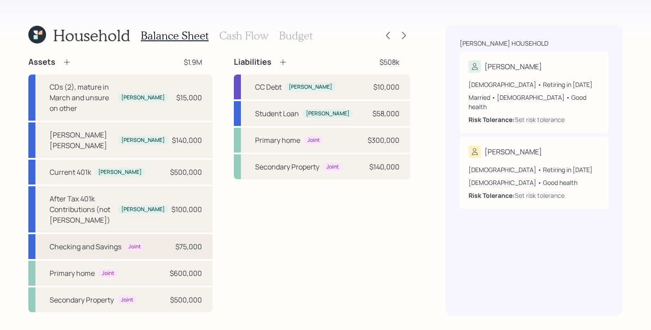
click at [152, 234] on div "Checking and Savings Joint $75,000" at bounding box center [120, 246] width 184 height 25
select select "taxable"
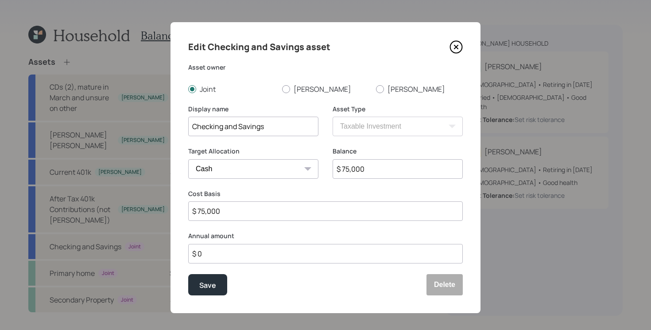
click at [377, 261] on input "$ 0" at bounding box center [325, 253] width 275 height 19
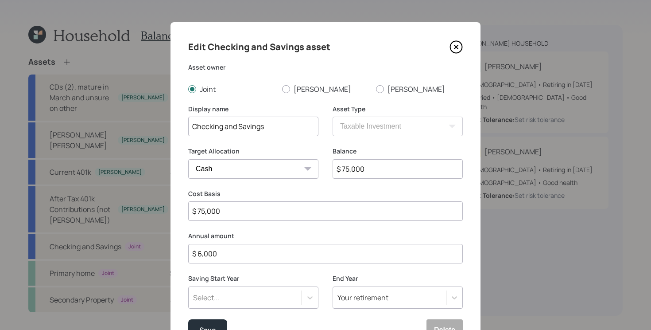
type input "$ 6,000"
type input "a"
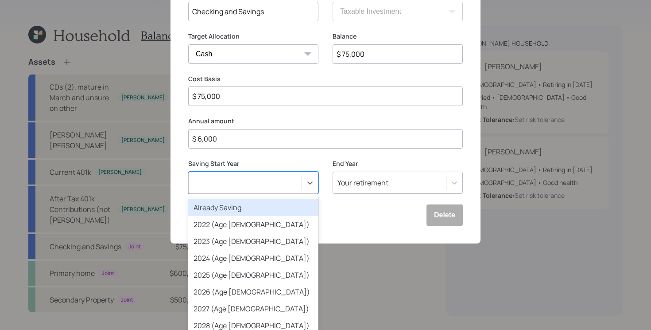
scroll to position [50, 0]
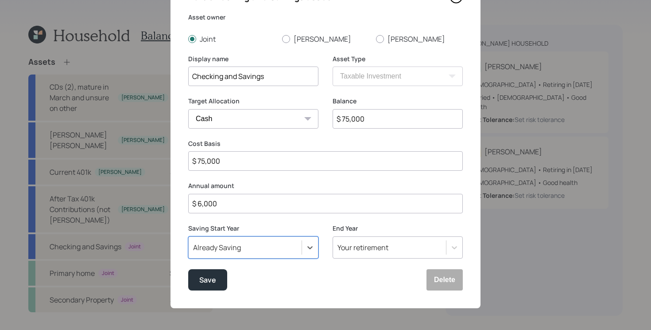
click at [188, 269] on button "Save" at bounding box center [207, 279] width 39 height 21
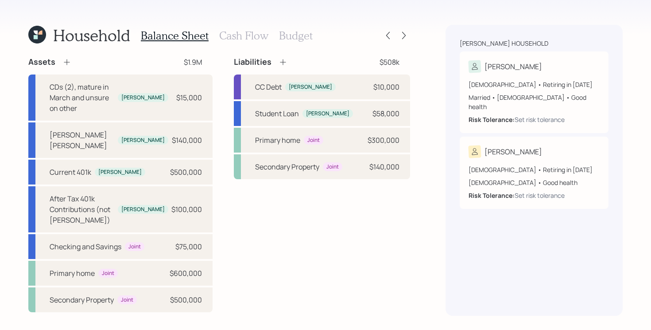
click at [305, 38] on h3 "Budget" at bounding box center [296, 35] width 34 height 13
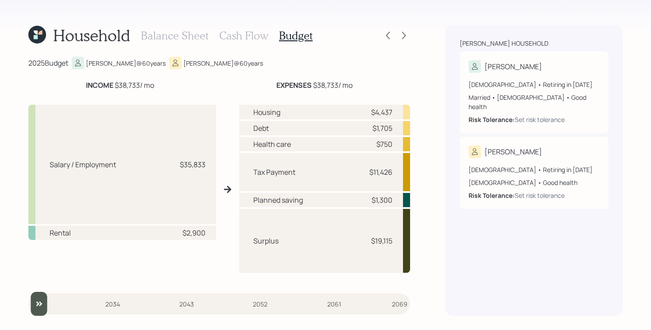
click at [242, 36] on h3 "Cash Flow" at bounding box center [243, 35] width 49 height 13
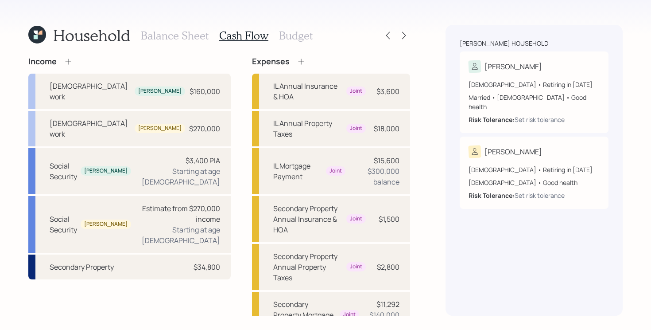
scroll to position [208, 0]
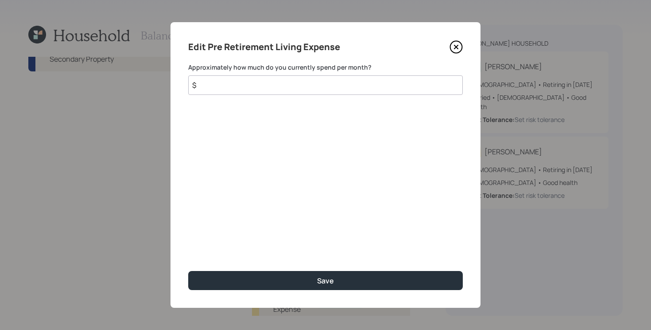
click at [305, 83] on input "$" at bounding box center [325, 84] width 275 height 19
type input "$ 190,000"
click at [188, 271] on button "Save" at bounding box center [325, 280] width 275 height 19
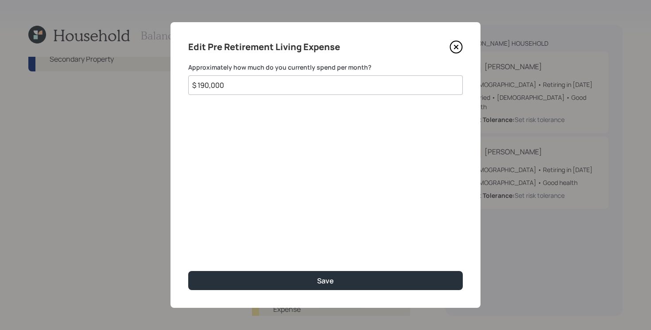
click at [262, 84] on input "$ 190,000" at bounding box center [325, 84] width 275 height 19
type input "$ 19,000"
click at [188, 271] on button "Save" at bounding box center [325, 280] width 275 height 19
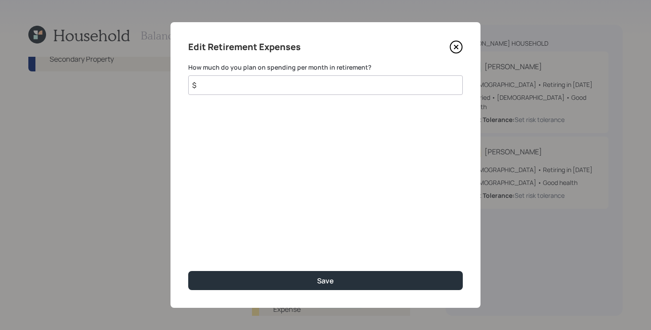
click at [333, 88] on input "$" at bounding box center [325, 84] width 275 height 19
type input "$ 19,000"
click at [188, 271] on button "Save" at bounding box center [325, 280] width 275 height 19
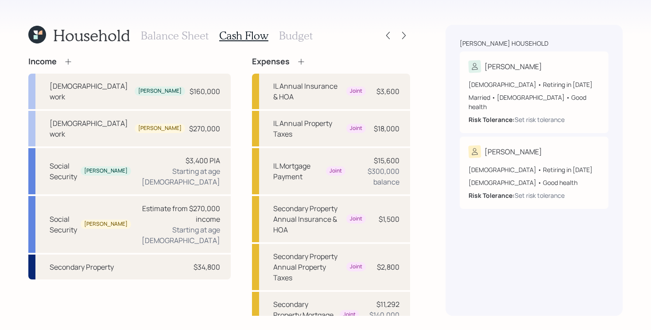
click at [297, 58] on icon at bounding box center [301, 61] width 9 height 9
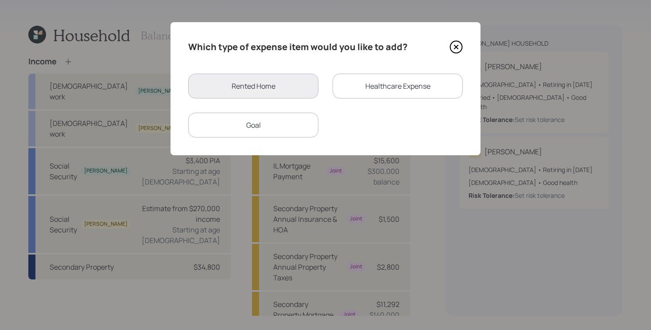
click at [272, 134] on div "Goal" at bounding box center [253, 125] width 130 height 25
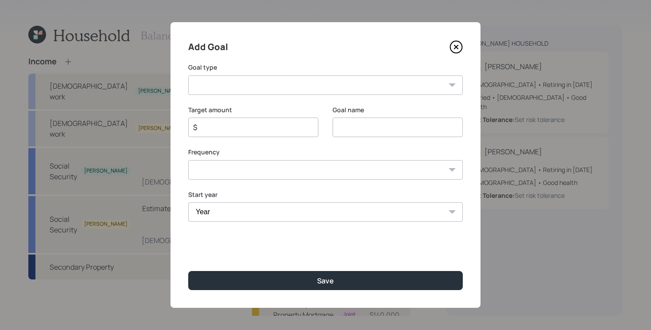
click at [295, 86] on select "Create an emergency fund Donate to charity Purchase a home Make a purchase Supp…" at bounding box center [325, 84] width 275 height 19
select select "other"
click at [188, 75] on select "Create an emergency fund Donate to charity Purchase a home Make a purchase Supp…" at bounding box center [325, 84] width 275 height 19
click at [369, 128] on input "Other" at bounding box center [398, 126] width 130 height 19
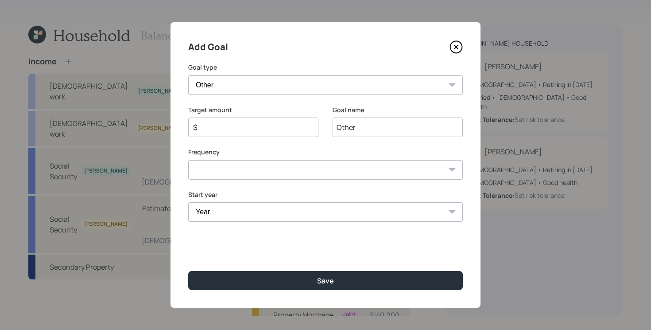
click at [369, 128] on input "Other" at bounding box center [398, 126] width 130 height 19
type input "Home Improvement"
click at [234, 180] on div "Add Goal Goal type Create an emergency fund Donate to charity Purchase a home M…" at bounding box center [326, 164] width 310 height 285
click at [234, 177] on select "One time Every 1 year Every 2 years Every 3 years Every 4 years Every 5 years E…" at bounding box center [325, 169] width 275 height 19
select select "1"
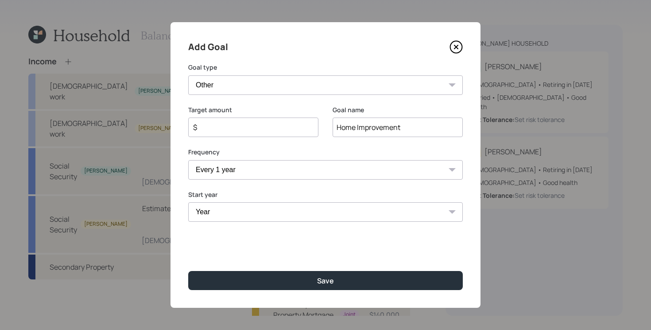
click at [188, 160] on select "One time Every 1 year Every 2 years Every 3 years Every 4 years Every 5 years E…" at bounding box center [325, 169] width 275 height 19
click at [241, 217] on select "Year 2025 2026 2027 2028 2029 2030 2031 2032 2033 2034 2035 2036 2037 2038 2039…" at bounding box center [253, 211] width 130 height 19
select select "2026"
click at [188, 202] on select "Year 2025 2026 2027 2028 2029 2030 2031 2032 2033 2034 2035 2036 2037 2038 2039…" at bounding box center [253, 211] width 130 height 19
click at [383, 210] on select "Year 2026 2027 2028 2029 2030 2031 2032 2033 2034 2035 2036 2037 2038 2039 2040…" at bounding box center [398, 211] width 130 height 19
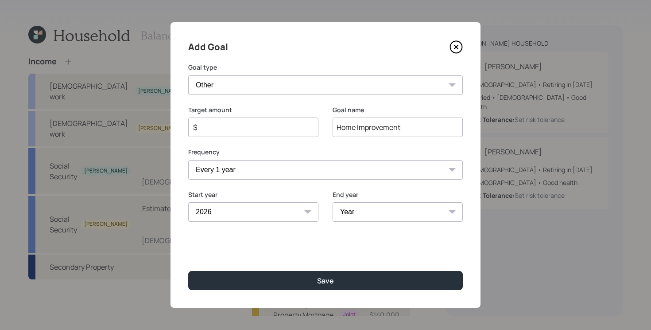
select select "2031"
click at [333, 202] on select "Year 2026 2027 2028 2029 2030 2031 2032 2033 2034 2035 2036 2037 2038 2039 2040…" at bounding box center [398, 211] width 130 height 19
click at [288, 121] on div "$" at bounding box center [253, 126] width 130 height 19
click at [277, 128] on input "$" at bounding box center [249, 127] width 115 height 11
click at [188, 271] on button "Save" at bounding box center [325, 280] width 275 height 19
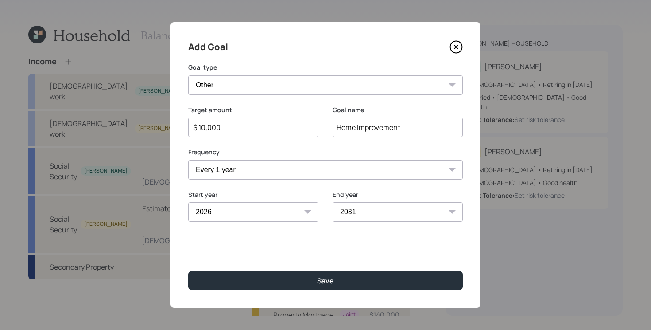
type input "$"
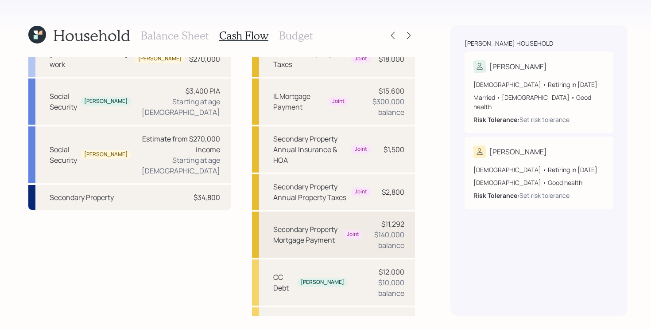
scroll to position [256, 0]
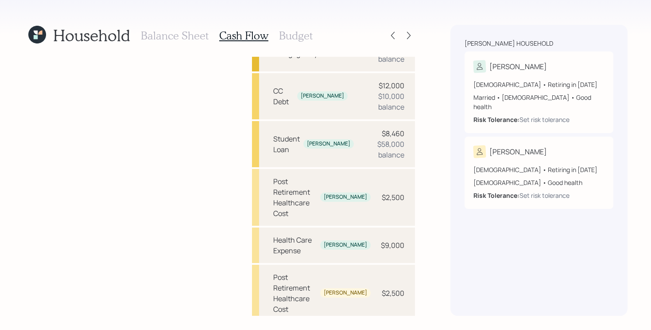
select select "1"
select select "2026"
select select "2031"
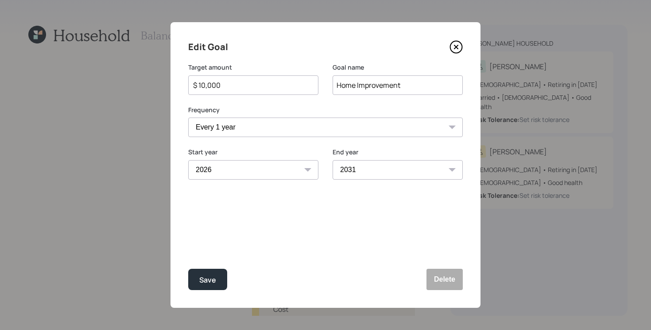
click at [454, 49] on icon at bounding box center [456, 46] width 13 height 13
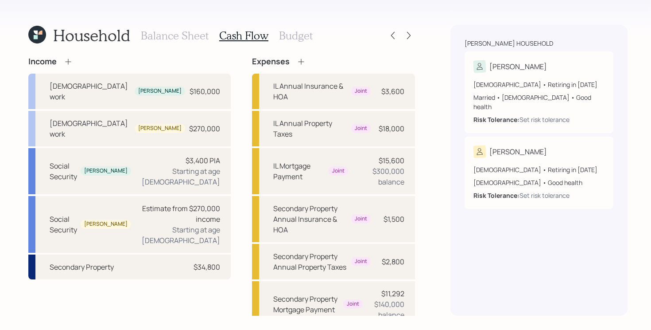
click at [404, 32] on icon at bounding box center [408, 35] width 9 height 9
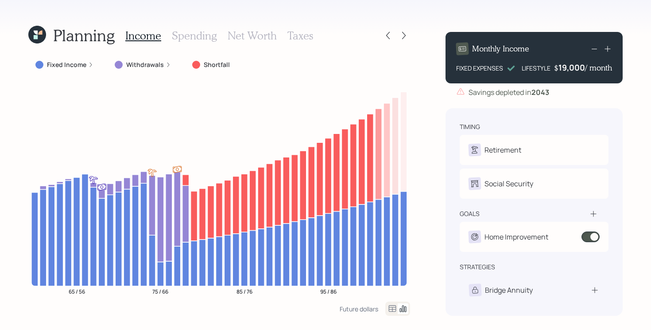
click at [435, 166] on div "Planning Income Spending Net Worth Taxes Fixed Income Withdrawals Shortfall 65 …" at bounding box center [325, 165] width 651 height 330
click at [4, 207] on div "Planning Income Spending Net Worth Taxes Fixed Income Withdrawals Shortfall 65 …" at bounding box center [325, 165] width 651 height 330
click at [17, 166] on div "Planning Income Spending Net Worth Taxes Fixed Income Withdrawals Shortfall 65 …" at bounding box center [325, 165] width 651 height 330
click at [403, 35] on icon at bounding box center [404, 35] width 9 height 9
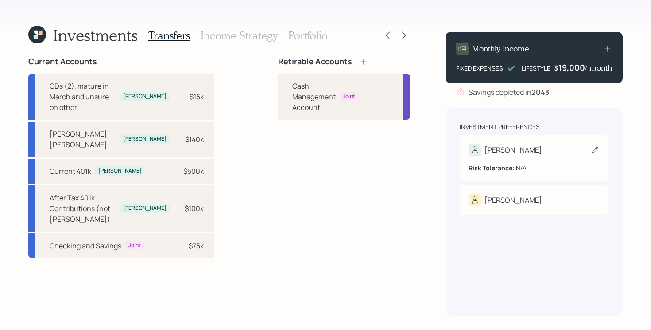
click at [547, 149] on div "[PERSON_NAME]" at bounding box center [534, 150] width 131 height 12
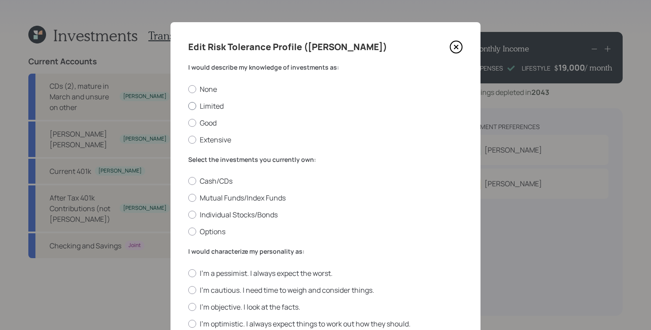
click at [212, 105] on label "Limited" at bounding box center [325, 106] width 275 height 10
click at [188, 105] on input "Limited" at bounding box center [188, 105] width 0 height 0
radio input "true"
click at [274, 214] on label "Individual Stocks/Bonds" at bounding box center [325, 215] width 275 height 10
click at [188, 214] on input "Individual Stocks/Bonds" at bounding box center [188, 214] width 0 height 0
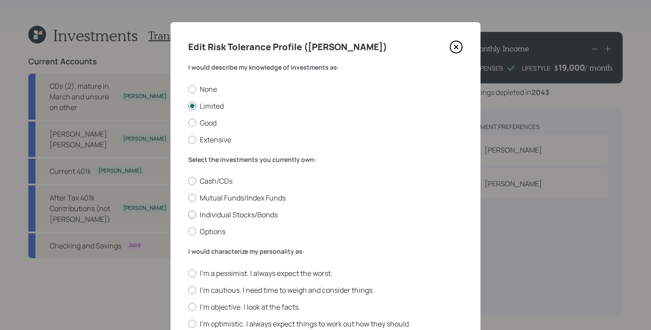
radio input "true"
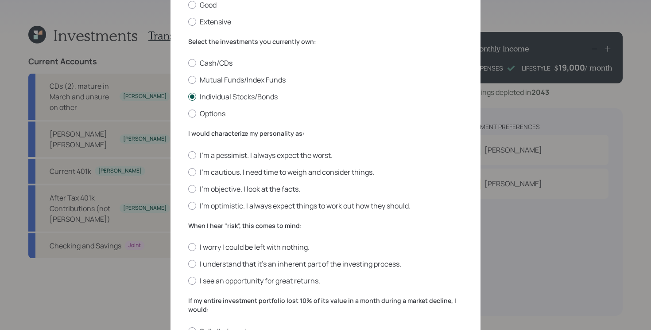
scroll to position [175, 0]
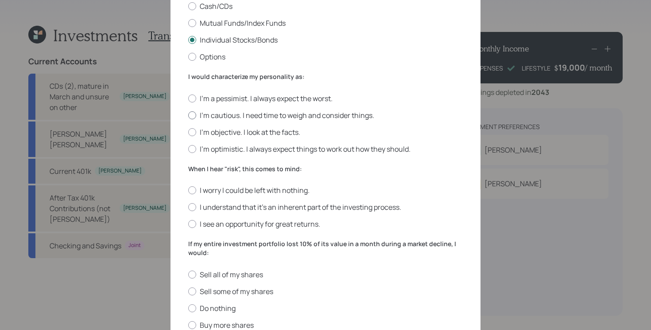
click at [268, 117] on label "I'm cautious. I need time to weigh and consider things." at bounding box center [325, 115] width 275 height 10
click at [188, 115] on input "I'm cautious. I need time to weigh and consider things." at bounding box center [188, 115] width 0 height 0
radio input "true"
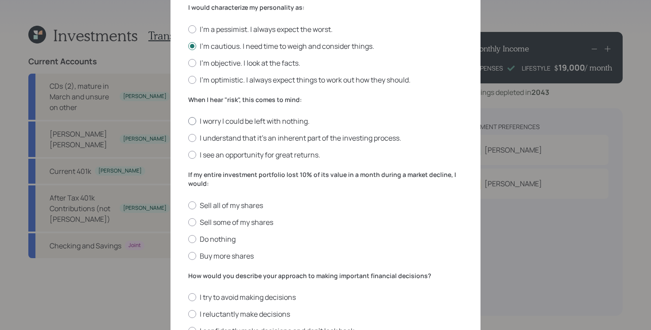
scroll to position [244, 0]
click at [293, 120] on label "I worry I could be left with nothing." at bounding box center [325, 121] width 275 height 10
click at [188, 121] on input "I worry I could be left with nothing." at bounding box center [188, 121] width 0 height 0
radio input "true"
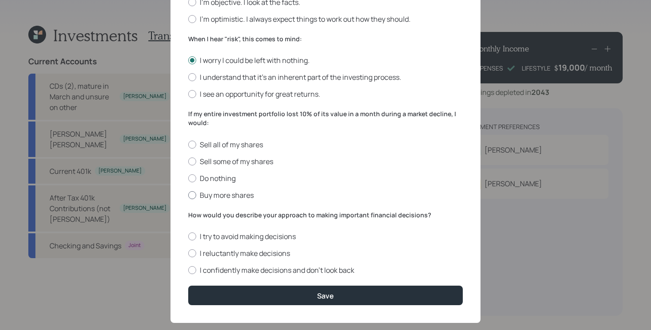
click at [225, 192] on label "Buy more shares" at bounding box center [325, 195] width 275 height 10
click at [188, 194] on input "Buy more shares" at bounding box center [188, 194] width 0 height 0
radio input "true"
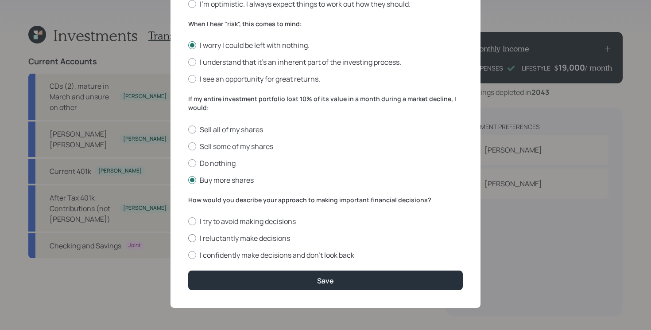
click at [256, 237] on label "I reluctantly make decisions" at bounding box center [325, 238] width 275 height 10
click at [188, 238] on input "I reluctantly make decisions" at bounding box center [188, 238] width 0 height 0
radio input "true"
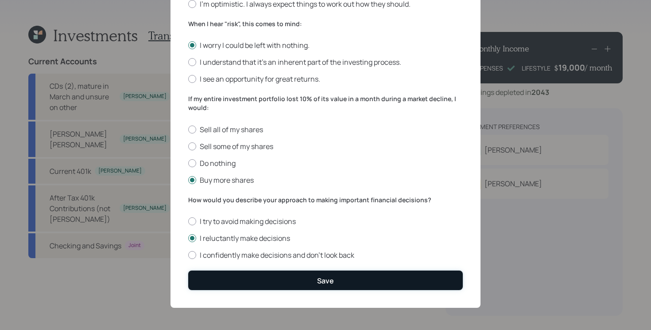
click at [276, 279] on button "Save" at bounding box center [325, 279] width 275 height 19
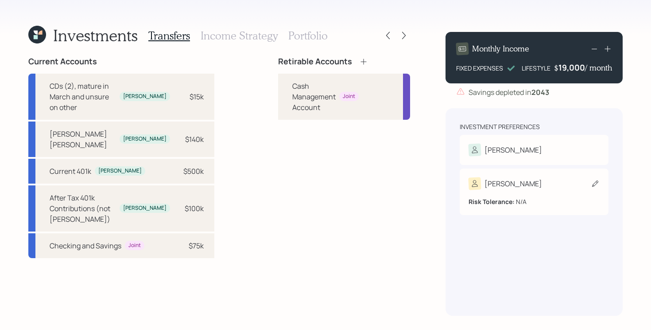
click at [530, 195] on div "Risk Tolerance: N/A" at bounding box center [534, 198] width 131 height 16
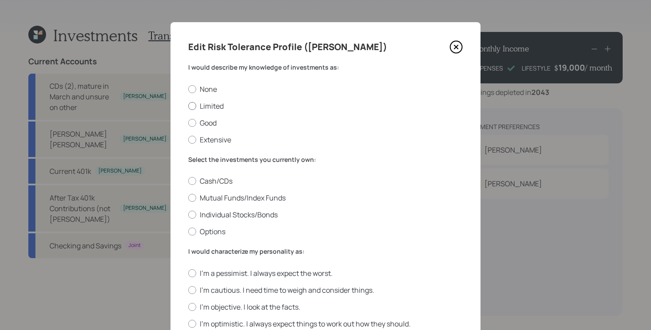
click at [216, 101] on label "Limited" at bounding box center [325, 106] width 275 height 10
click at [188, 105] on input "Limited" at bounding box center [188, 105] width 0 height 0
radio input "true"
click at [217, 215] on label "Individual Stocks/Bonds" at bounding box center [325, 215] width 275 height 10
click at [188, 215] on input "Individual Stocks/Bonds" at bounding box center [188, 214] width 0 height 0
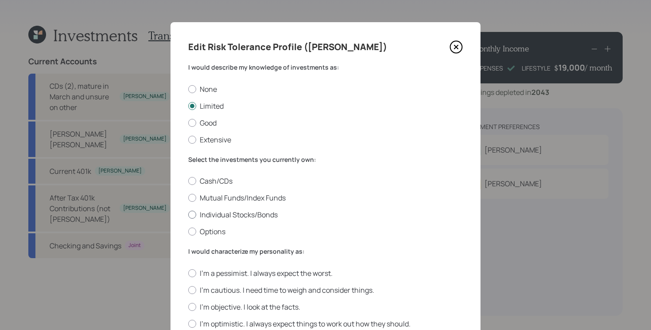
radio input "true"
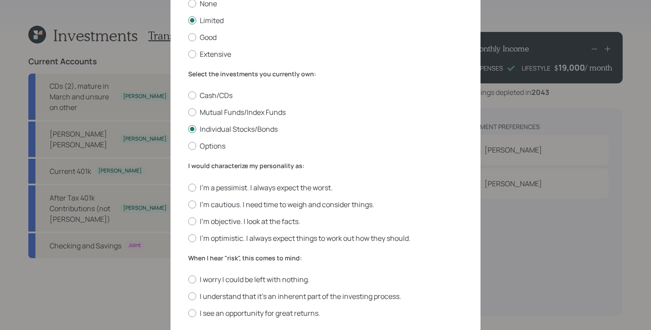
scroll to position [97, 0]
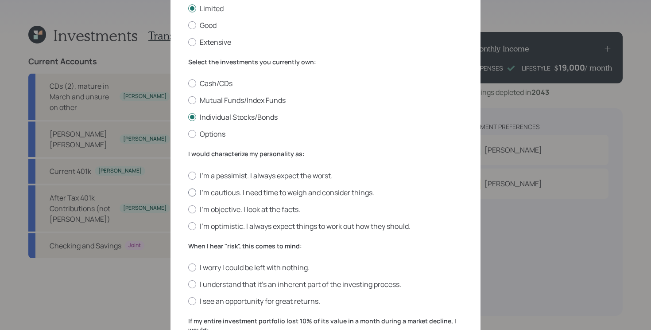
click at [221, 194] on label "I'm cautious. I need time to weigh and consider things." at bounding box center [325, 192] width 275 height 10
click at [188, 192] on input "I'm cautious. I need time to weigh and consider things." at bounding box center [188, 192] width 0 height 0
radio input "true"
click at [216, 268] on label "I worry I could be left with nothing." at bounding box center [325, 267] width 275 height 10
click at [188, 268] on input "I worry I could be left with nothing." at bounding box center [188, 267] width 0 height 0
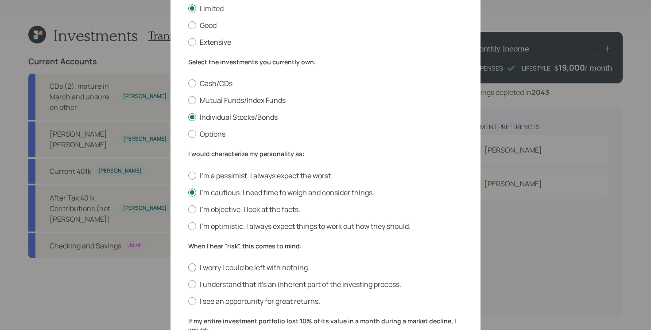
radio input "true"
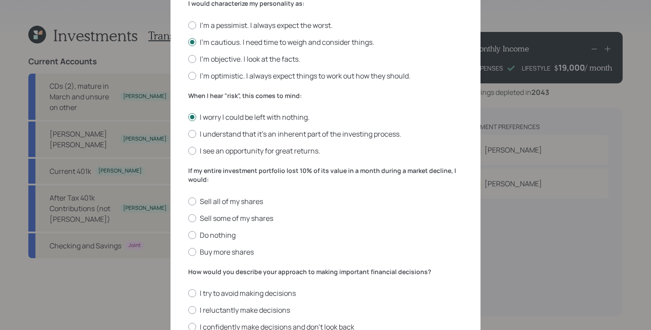
scroll to position [269, 0]
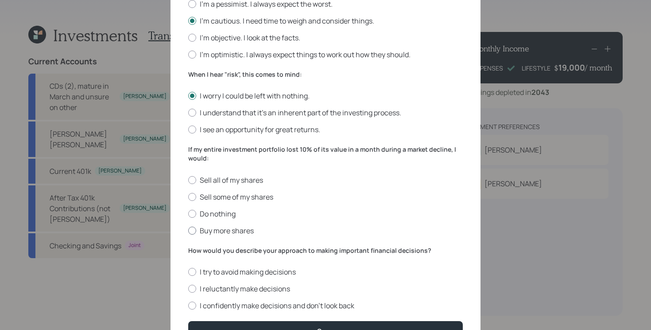
click at [217, 233] on label "Buy more shares" at bounding box center [325, 231] width 275 height 10
click at [188, 230] on input "Buy more shares" at bounding box center [188, 230] width 0 height 0
radio input "true"
click at [214, 306] on label "I confidently make decisions and don’t look back" at bounding box center [325, 305] width 275 height 10
click at [188, 306] on input "I confidently make decisions and don’t look back" at bounding box center [188, 305] width 0 height 0
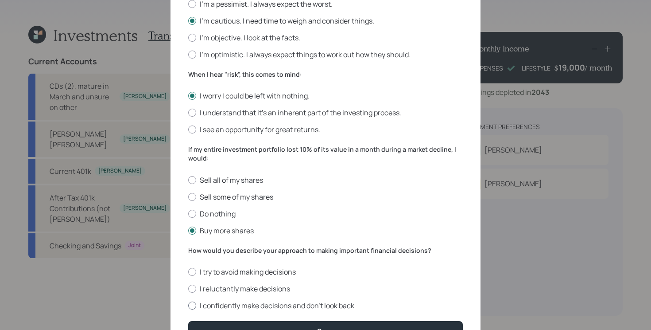
radio input "true"
click at [226, 289] on label "I reluctantly make decisions" at bounding box center [325, 289] width 275 height 10
click at [188, 289] on input "I reluctantly make decisions" at bounding box center [188, 288] width 0 height 0
radio input "true"
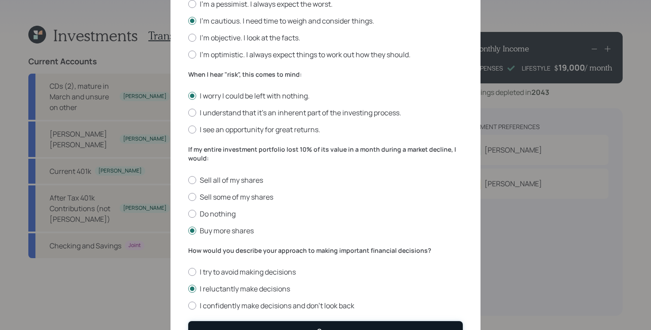
click at [223, 323] on button "Save" at bounding box center [325, 330] width 275 height 19
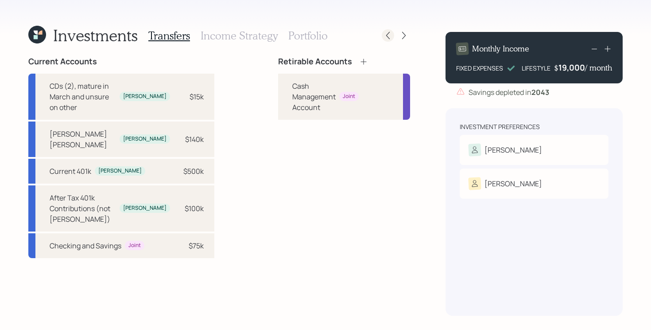
click at [388, 37] on icon at bounding box center [388, 36] width 4 height 8
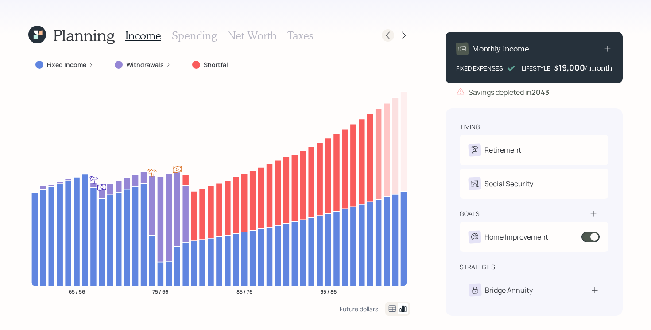
click at [388, 37] on icon at bounding box center [388, 36] width 4 height 8
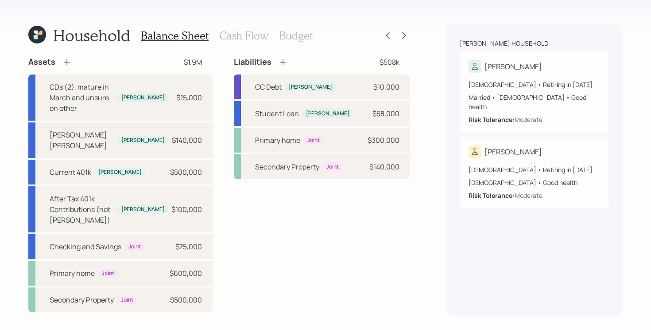
click at [305, 37] on h3 "Budget" at bounding box center [296, 35] width 34 height 13
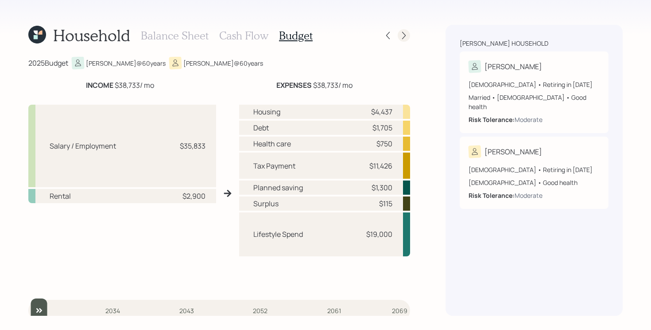
click at [399, 38] on div at bounding box center [404, 35] width 12 height 12
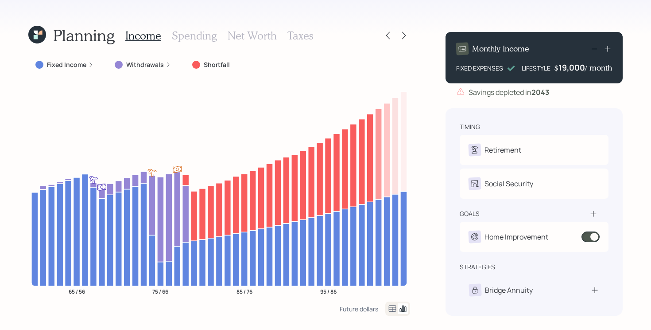
click at [399, 38] on div at bounding box center [404, 35] width 12 height 12
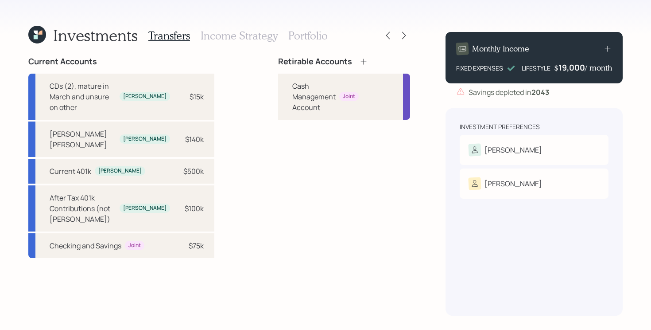
click at [278, 260] on div "Retirable Accounts Cash Management Account Joint" at bounding box center [344, 186] width 132 height 259
click at [359, 59] on icon at bounding box center [363, 61] width 9 height 9
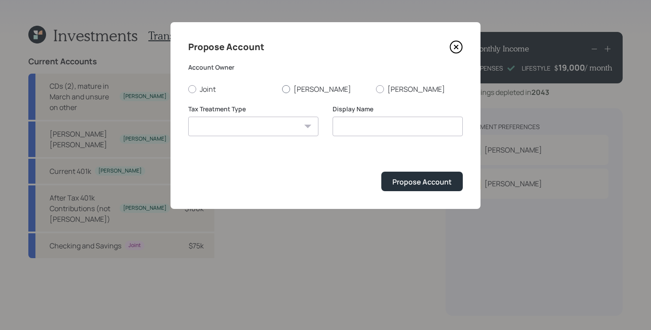
click at [302, 89] on label "[PERSON_NAME]" at bounding box center [325, 89] width 87 height 10
click at [282, 89] on input "[PERSON_NAME]" at bounding box center [282, 89] width 0 height 0
radio input "true"
click at [272, 118] on select "Roth Taxable Traditional" at bounding box center [253, 126] width 130 height 19
select select "traditional"
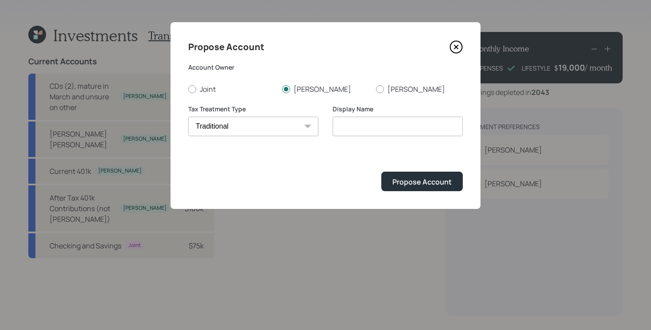
click at [188, 117] on select "Roth Taxable Traditional" at bounding box center [253, 126] width 130 height 19
type input "Traditional"
click at [408, 182] on div "Propose Account" at bounding box center [422, 182] width 59 height 10
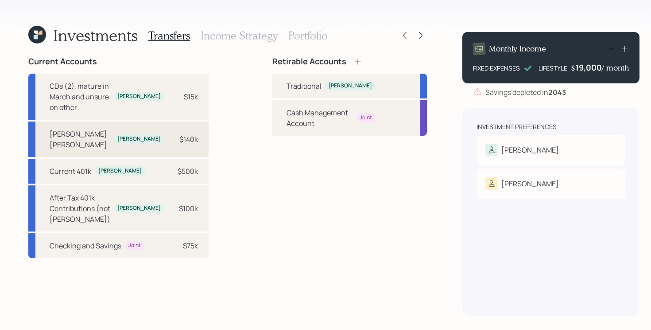
click at [144, 125] on div "Edward Jones IRA Charlie $140k" at bounding box center [118, 138] width 180 height 35
click at [332, 85] on div "[PERSON_NAME]" at bounding box center [350, 86] width 43 height 8
select select "67ab841d-7c85-4393-ad61-96a5d3348c8c"
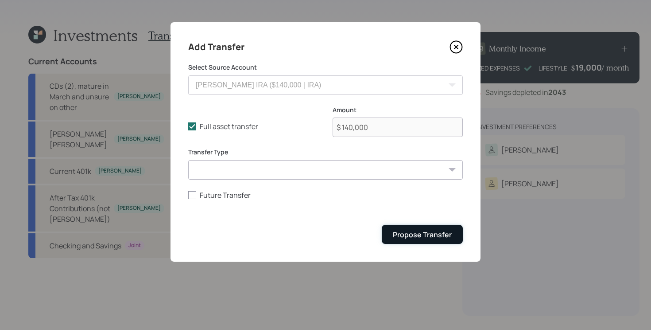
click at [404, 233] on div "Propose Transfer" at bounding box center [422, 234] width 59 height 10
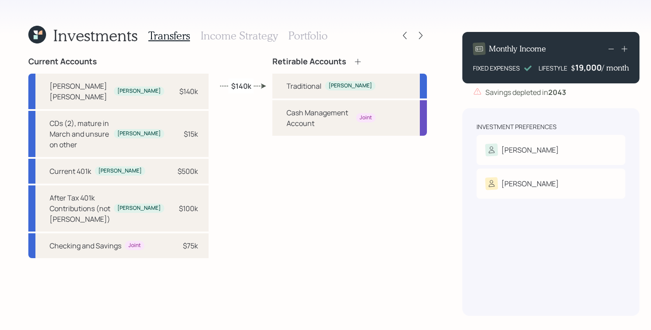
click at [255, 38] on h3 "Income Strategy" at bounding box center [239, 35] width 77 height 13
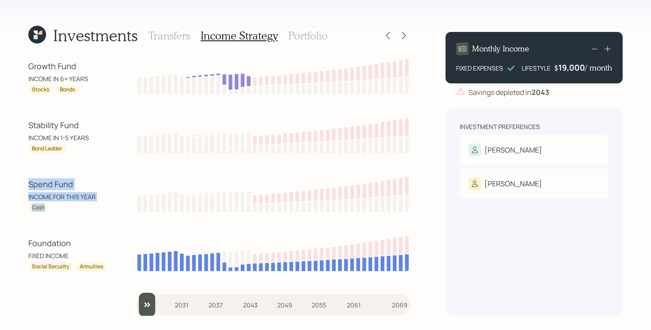
drag, startPoint x: 21, startPoint y: 185, endPoint x: 150, endPoint y: 185, distance: 128.5
click at [150, 185] on div "Investments Transfers Income Strategy Portfolio Growth Fund INCOME IN 6+ YEARS …" at bounding box center [325, 165] width 651 height 330
click at [81, 187] on div "Spend Fund" at bounding box center [68, 184] width 80 height 12
click at [48, 128] on div "Stability Fund" at bounding box center [68, 125] width 80 height 12
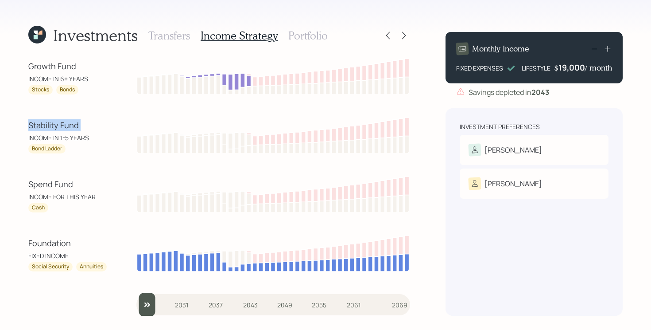
click at [48, 128] on div "Stability Fund" at bounding box center [68, 125] width 80 height 12
click at [61, 159] on div "Growth Fund INCOME IN 6+ YEARS Stocks Bonds Stability Fund INCOME IN 1-5 YEARS …" at bounding box center [219, 186] width 382 height 259
drag, startPoint x: 23, startPoint y: 115, endPoint x: 78, endPoint y: 191, distance: 94.2
click at [78, 191] on div "Investments Transfers Income Strategy Portfolio Growth Fund INCOME IN 6+ YEARS …" at bounding box center [325, 165] width 651 height 330
click at [66, 183] on div "Spend Fund" at bounding box center [68, 184] width 80 height 12
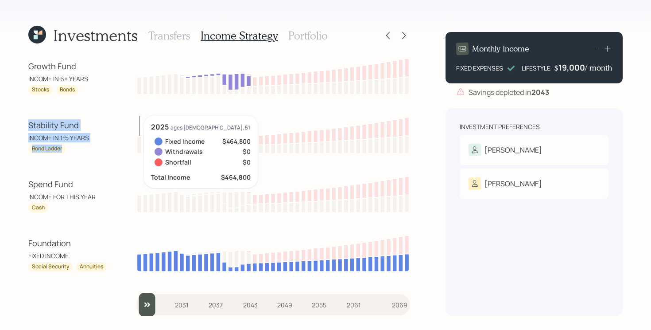
drag, startPoint x: 17, startPoint y: 127, endPoint x: 141, endPoint y: 120, distance: 124.7
click at [141, 120] on div "Investments Transfers Income Strategy Portfolio Growth Fund INCOME IN 6+ YEARS …" at bounding box center [325, 165] width 651 height 330
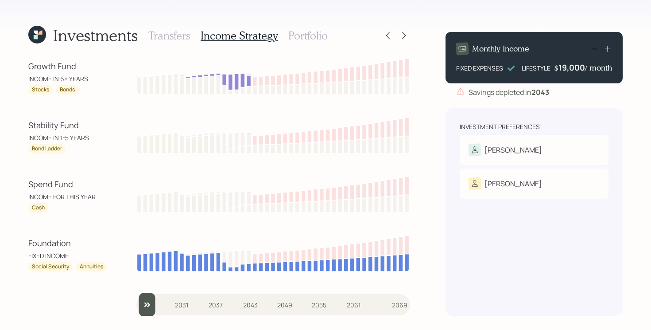
click at [97, 125] on div "Stability Fund" at bounding box center [68, 125] width 80 height 12
drag, startPoint x: 107, startPoint y: 127, endPoint x: 0, endPoint y: 127, distance: 106.8
click at [0, 127] on div "Investments Transfers Income Strategy Portfolio Growth Fund INCOME IN 6+ YEARS …" at bounding box center [325, 165] width 651 height 330
click at [91, 167] on div "Growth Fund INCOME IN 6+ YEARS Stocks Bonds Stability Fund INCOME IN 1-5 YEARS …" at bounding box center [219, 186] width 382 height 259
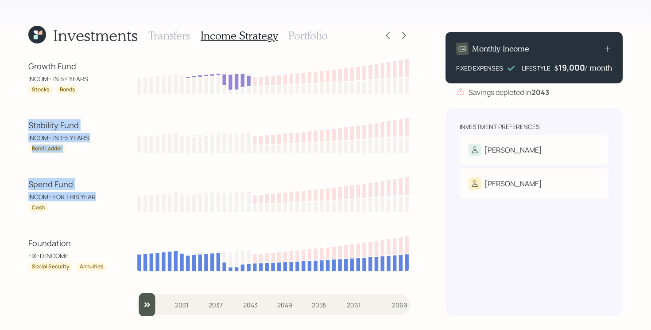
drag, startPoint x: 10, startPoint y: 120, endPoint x: 121, endPoint y: 200, distance: 136.7
click at [121, 200] on div "Investments Transfers Income Strategy Portfolio Growth Fund INCOME IN 6+ YEARS …" at bounding box center [325, 165] width 651 height 330
click at [100, 186] on div "Spend Fund" at bounding box center [68, 184] width 80 height 12
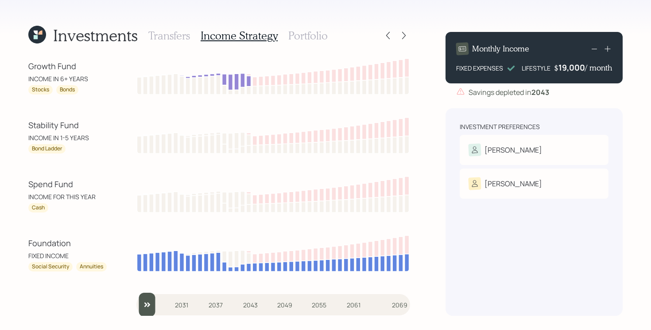
click at [62, 66] on div "Growth Fund" at bounding box center [68, 66] width 80 height 12
click at [316, 35] on h3 "Portfolio" at bounding box center [307, 35] width 39 height 13
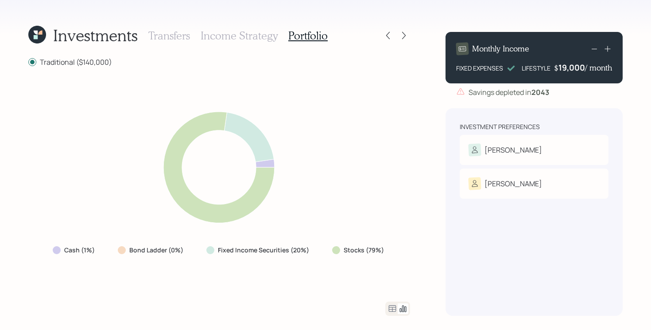
click at [360, 184] on div "Cash (1%) Bond Ladder (0%) Fixed Income Securities (20%) Stocks (79%)" at bounding box center [219, 184] width 382 height 213
drag, startPoint x: 324, startPoint y: 249, endPoint x: 393, endPoint y: 254, distance: 69.3
click at [393, 254] on div "Cash (1%) Bond Ladder (0%) Fixed Income Securities (20%) Stocks (79%)" at bounding box center [219, 184] width 382 height 213
click at [308, 264] on div "Cash (1%) Bond Ladder (0%) Fixed Income Securities (20%) Stocks (79%)" at bounding box center [219, 184] width 382 height 213
drag, startPoint x: 314, startPoint y: 250, endPoint x: 208, endPoint y: 250, distance: 105.9
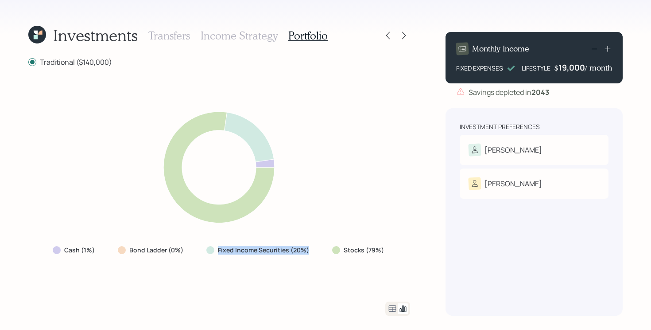
click at [209, 251] on div "Fixed Income Securities (20%)" at bounding box center [258, 250] width 119 height 16
drag, startPoint x: 100, startPoint y: 256, endPoint x: 21, endPoint y: 244, distance: 80.3
click at [21, 244] on div "Investments Transfers Income Strategy Portfolio Traditional ($140,000) Cash (1%…" at bounding box center [325, 165] width 651 height 330
click at [61, 272] on div "Cash (1%) Bond Ladder (0%) Fixed Income Securities (20%) Stocks (79%)" at bounding box center [219, 184] width 382 height 213
click at [218, 258] on div "Cash (1%) Bond Ladder (0%) Fixed Income Securities (20%) Stocks (79%)" at bounding box center [219, 184] width 382 height 213
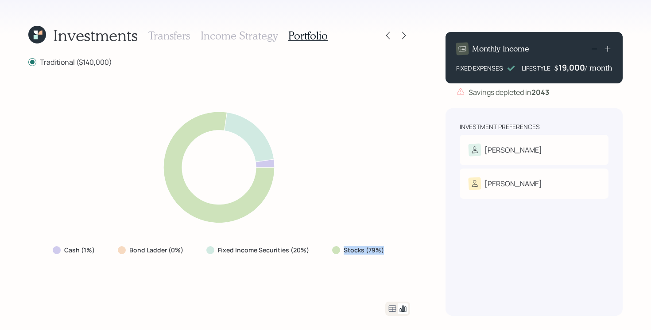
drag, startPoint x: 325, startPoint y: 244, endPoint x: 406, endPoint y: 248, distance: 81.2
click at [406, 248] on div "Cash (1%) Bond Ladder (0%) Fixed Income Securities (20%) Stocks (79%)" at bounding box center [219, 184] width 382 height 213
click at [393, 250] on div "Cash (1%) Bond Ladder (0%) Fixed Income Securities (20%) Stocks (79%)" at bounding box center [219, 184] width 382 height 213
click at [389, 309] on icon at bounding box center [392, 308] width 11 height 11
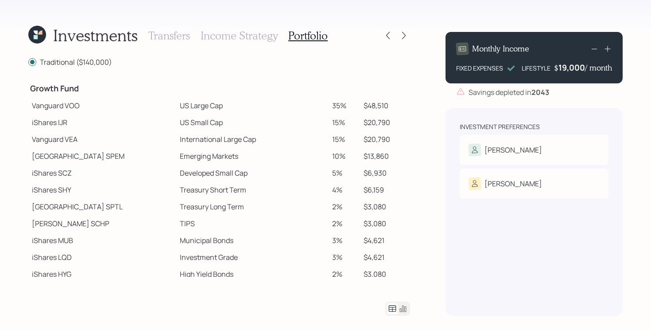
scroll to position [141, 0]
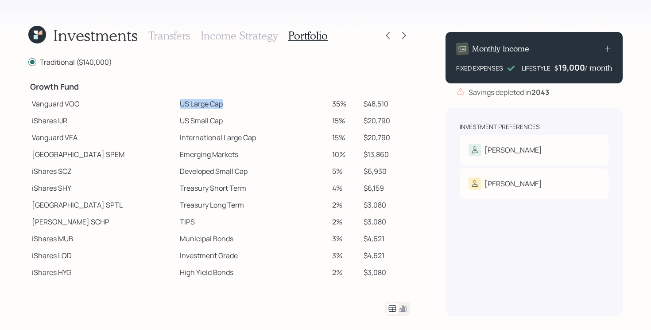
drag, startPoint x: 139, startPoint y: 109, endPoint x: 230, endPoint y: 110, distance: 90.8
click at [230, 110] on tr "Vanguard VOO US Large Cap 35% $48,510" at bounding box center [219, 103] width 382 height 17
click at [250, 102] on td "US Large Cap" at bounding box center [252, 103] width 152 height 17
drag, startPoint x: 124, startPoint y: 119, endPoint x: 236, endPoint y: 122, distance: 111.2
click at [236, 122] on tr "iShares IJR US Small Cap 15% $20,790" at bounding box center [219, 120] width 382 height 17
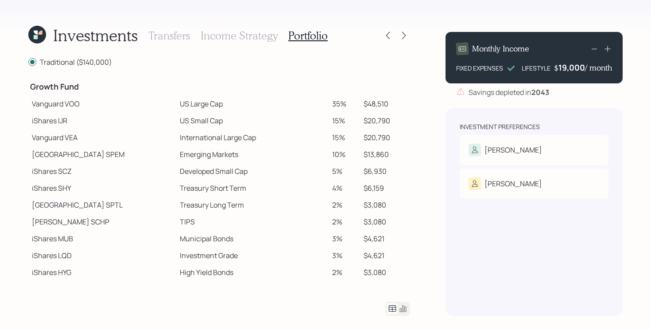
click at [184, 146] on td "Emerging Markets" at bounding box center [252, 154] width 152 height 17
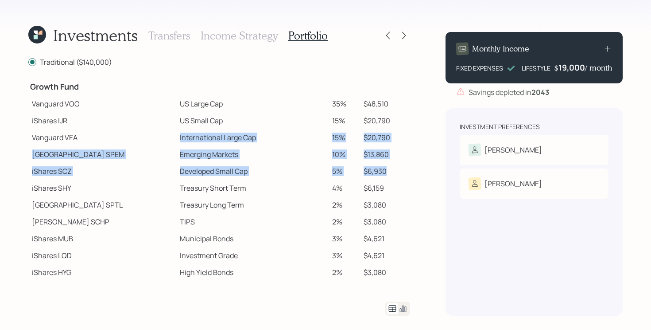
drag, startPoint x: 137, startPoint y: 134, endPoint x: 392, endPoint y: 173, distance: 257.7
click at [392, 173] on tbody "Spend Fund CASH Cash (Account Management) 1% $1,400 Stability Fund Invesco BSCP…" at bounding box center [219, 116] width 382 height 361
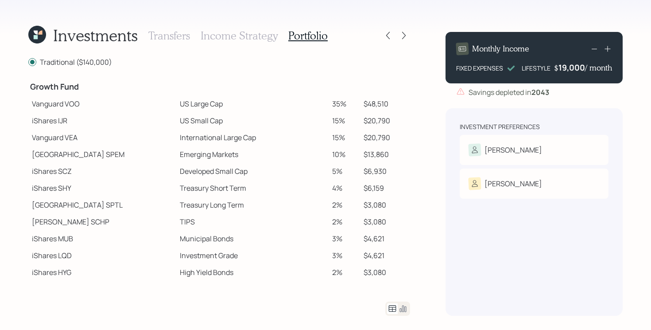
click at [285, 160] on td "Emerging Markets" at bounding box center [252, 154] width 152 height 17
click at [404, 40] on div at bounding box center [404, 35] width 12 height 12
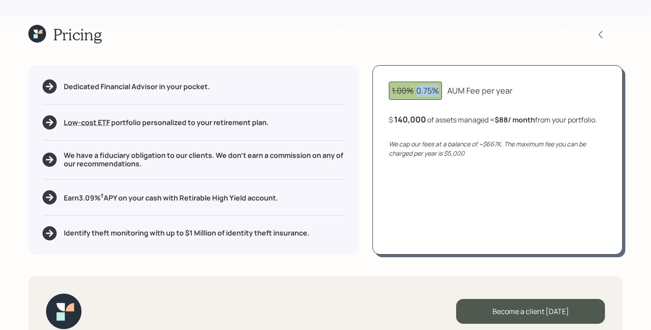
drag, startPoint x: 417, startPoint y: 93, endPoint x: 441, endPoint y: 92, distance: 23.9
click at [441, 92] on div "1.00% 0.75%" at bounding box center [415, 91] width 53 height 18
click at [397, 141] on icon "We cap our fees at a balance of ~$667K. The maximum fee you can be charged per …" at bounding box center [487, 149] width 197 height 18
click at [493, 144] on icon "We cap our fees at a balance of ~$667K. The maximum fee you can be charged per …" at bounding box center [487, 149] width 197 height 18
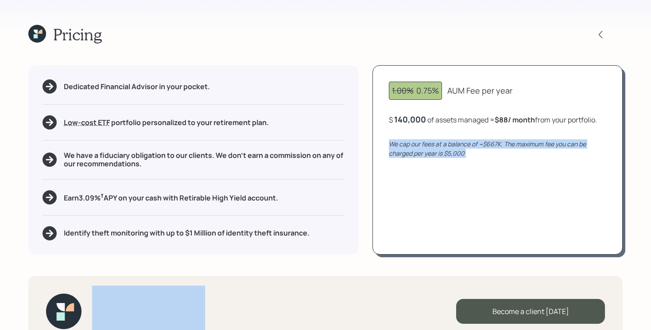
click at [493, 144] on icon "We cap our fees at a balance of ~$667K. The maximum fee you can be charged per …" at bounding box center [487, 149] width 197 height 18
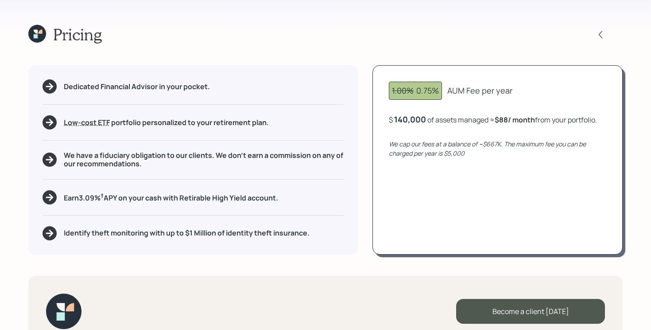
click at [492, 177] on div "1.00% 0.75% AUM Fee per year $ 140,000 of assets managed ≈ $88 / month from you…" at bounding box center [498, 159] width 250 height 189
click at [491, 144] on icon "We cap our fees at a balance of ~$667K. The maximum fee you can be charged per …" at bounding box center [487, 149] width 197 height 18
click at [504, 198] on div "1.00% 0.75% AUM Fee per year $ 140,000 of assets managed ≈ $88 / month from you…" at bounding box center [498, 159] width 250 height 189
click at [404, 115] on div "140000" at bounding box center [409, 119] width 30 height 11
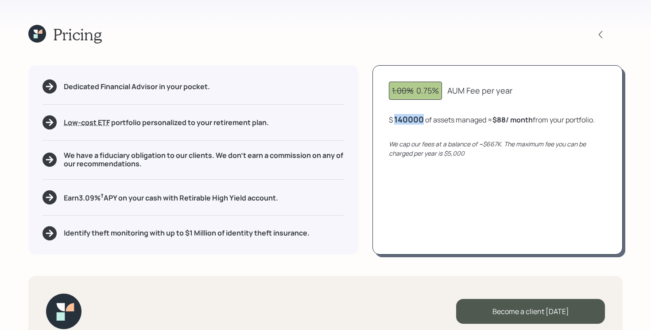
click at [404, 115] on div "140000" at bounding box center [409, 119] width 30 height 11
click at [507, 201] on div "1.00% 0.75% AUM Fee per year $ 667,000 of assets managed ≈ $417 / month from yo…" at bounding box center [498, 159] width 250 height 189
click at [408, 120] on div "667,000" at bounding box center [410, 119] width 32 height 11
click at [408, 120] on div "667000" at bounding box center [409, 119] width 30 height 11
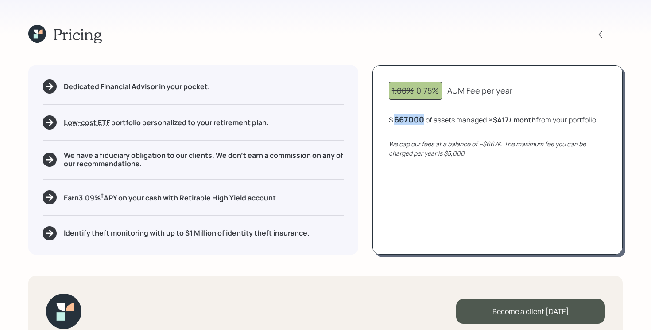
click at [408, 120] on div "667000" at bounding box center [409, 119] width 30 height 11
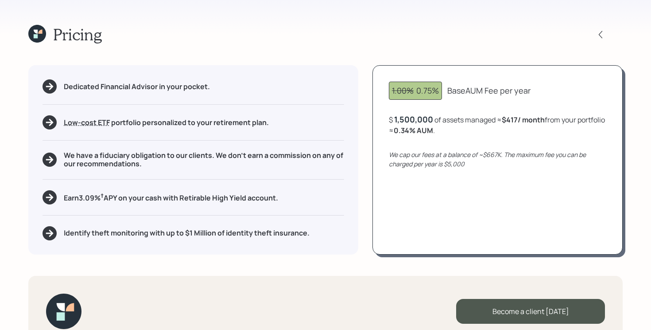
click at [490, 166] on div "We cap our fees at a balance of ~$667K. The maximum fee you can be charged per …" at bounding box center [498, 159] width 218 height 19
click at [412, 120] on div "1,500,000" at bounding box center [413, 119] width 39 height 11
click at [412, 120] on div "1500000" at bounding box center [411, 119] width 35 height 11
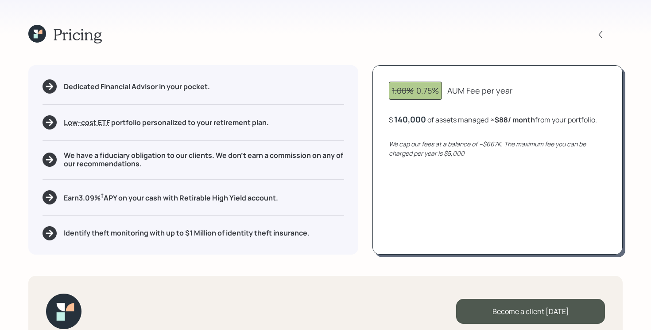
click at [552, 184] on div "1.00% 0.75% AUM Fee per year $ 140,000 of assets managed ≈ $88 / month from you…" at bounding box center [498, 159] width 250 height 189
click at [210, 198] on h5 "Earn 3.09 % † APY on your cash with Retirable High Yield account." at bounding box center [171, 196] width 214 height 11
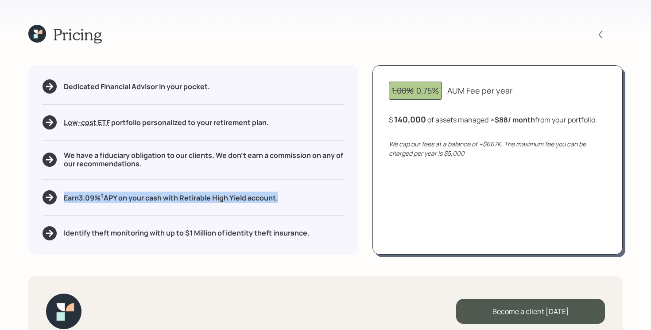
click at [210, 198] on h5 "Earn 3.09 % † APY on your cash with Retirable High Yield account." at bounding box center [171, 196] width 214 height 11
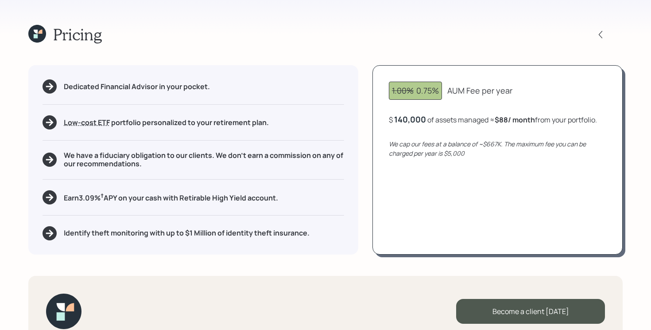
click at [206, 232] on h5 "Identify theft monitoring with up to $1 Million of identity theft insurance." at bounding box center [187, 233] width 246 height 8
click at [206, 237] on h5 "Identify theft monitoring with up to $1 Million of identity theft insurance." at bounding box center [187, 233] width 246 height 8
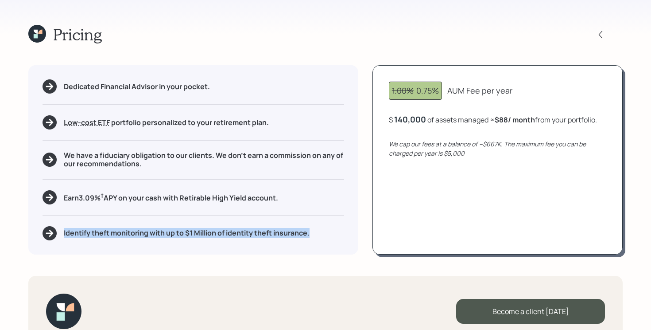
click at [206, 237] on h5 "Identify theft monitoring with up to $1 Million of identity theft insurance." at bounding box center [187, 233] width 246 height 8
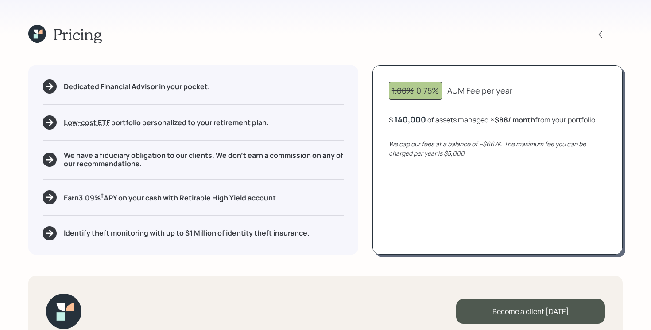
click at [208, 273] on div "Pricing Dedicated Financial Advisor in your pocket. Low-cost ETF Retirable uses…" at bounding box center [325, 165] width 651 height 330
click at [598, 38] on icon at bounding box center [600, 34] width 9 height 9
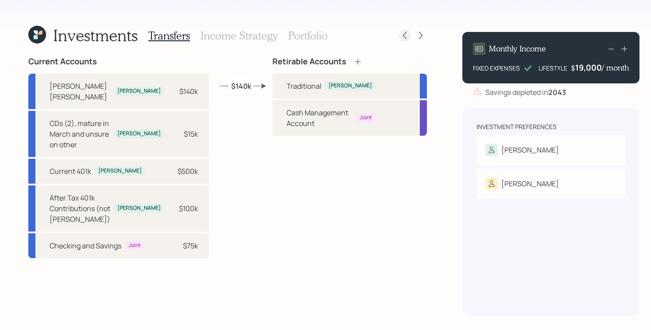
click at [401, 38] on icon at bounding box center [405, 35] width 9 height 9
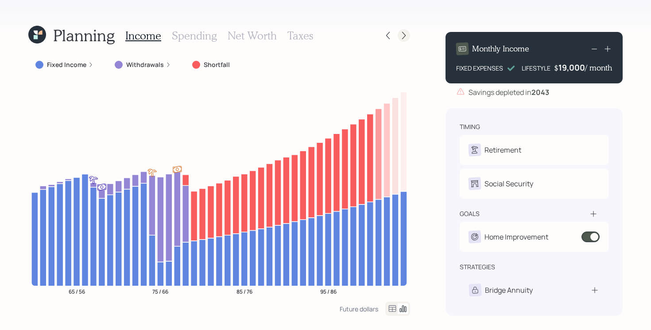
click at [408, 39] on div at bounding box center [404, 35] width 12 height 12
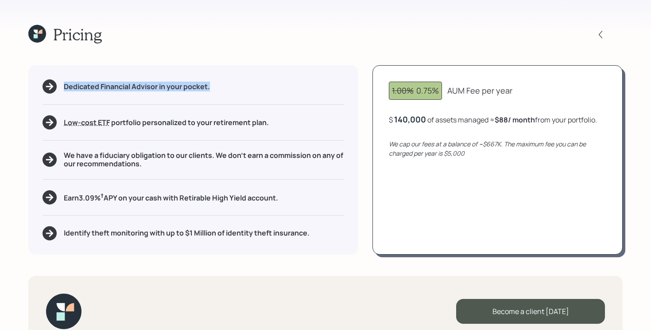
click at [408, 39] on div "Pricing" at bounding box center [325, 34] width 595 height 19
click at [381, 66] on div "1.00% 0.75% AUM Fee per year $ 140,000 of assets managed ≈ $88 / month from you…" at bounding box center [498, 159] width 250 height 189
click at [361, 81] on div "Dedicated Financial Advisor in your pocket. Low-cost ETF Retirable uses diversi…" at bounding box center [325, 159] width 595 height 189
click at [32, 41] on icon at bounding box center [37, 34] width 18 height 18
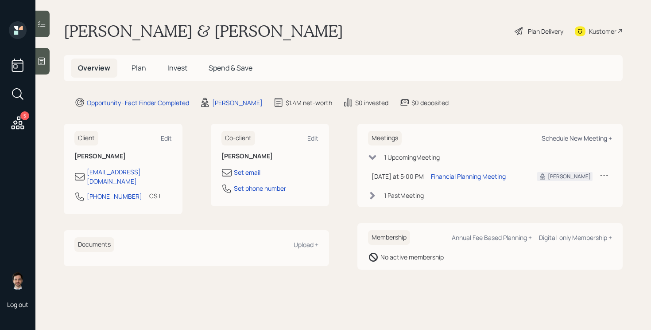
click at [581, 139] on div "Schedule New Meeting +" at bounding box center [577, 138] width 70 height 8
select select "ef6b64e1-8f62-4a74-b865-a7df4b35b836"
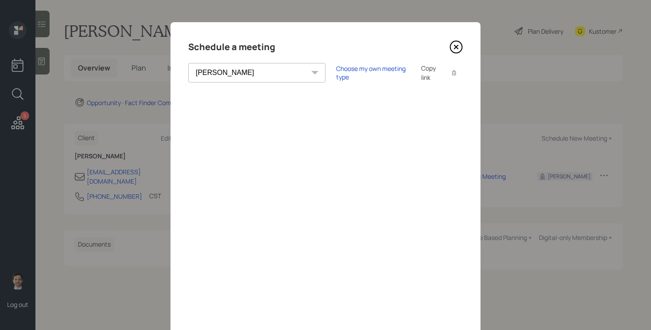
click at [459, 47] on icon at bounding box center [456, 46] width 13 height 13
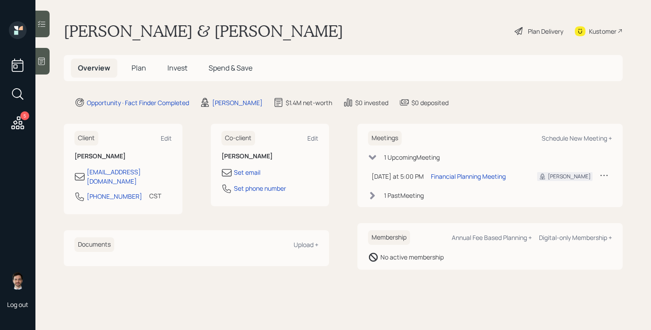
click at [133, 64] on span "Plan" at bounding box center [139, 68] width 15 height 10
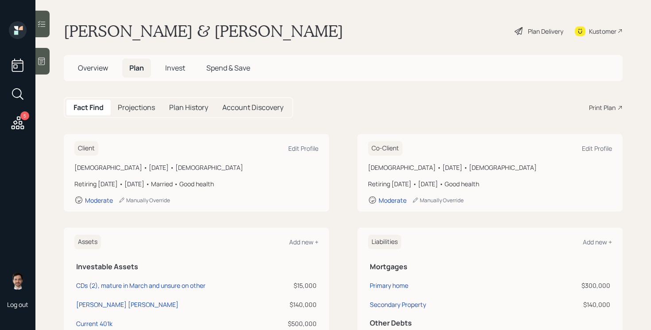
click at [602, 113] on div "Fact Find Projections Plan History Account Discovery Print Plan" at bounding box center [343, 107] width 559 height 21
click at [593, 102] on div "Fact Find Projections Plan History Account Discovery Print Plan" at bounding box center [343, 107] width 559 height 21
click at [598, 110] on div "Print Plan" at bounding box center [602, 107] width 27 height 9
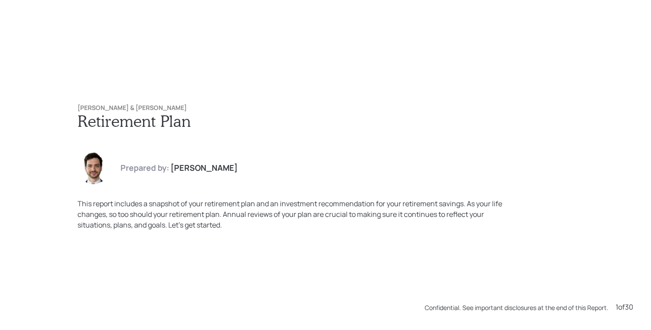
click at [498, 161] on div "Prepared by: [PERSON_NAME]" at bounding box center [326, 168] width 496 height 32
